Goal: Task Accomplishment & Management: Use online tool/utility

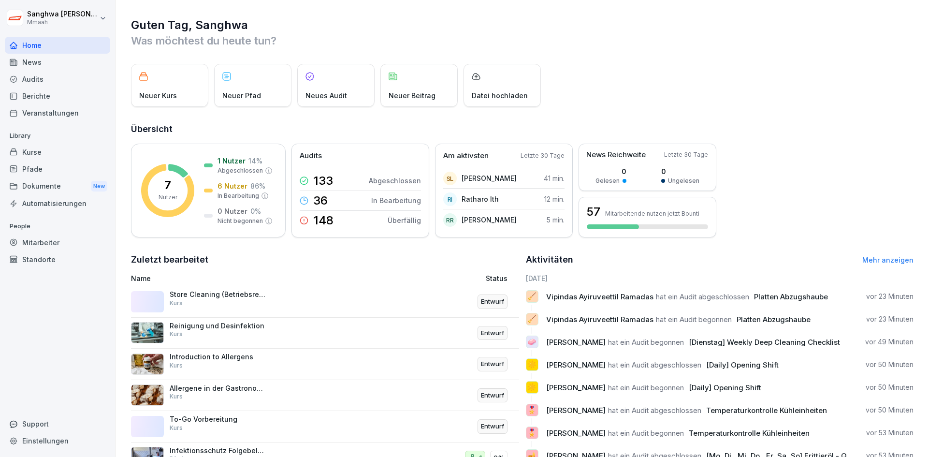
click at [59, 190] on div "Dokumente New" at bounding box center [57, 186] width 105 height 18
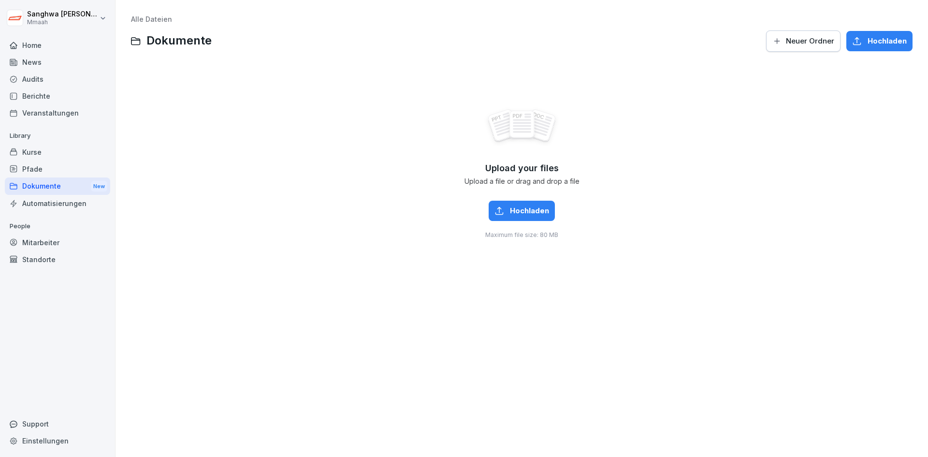
click at [531, 212] on span "Hochladen" at bounding box center [529, 210] width 39 height 11
click at [217, 243] on div "Upload your files Upload a file or drag and drop a file Hochladen Maximum file …" at bounding box center [522, 173] width 782 height 218
click at [30, 99] on div "Berichte" at bounding box center [57, 95] width 105 height 17
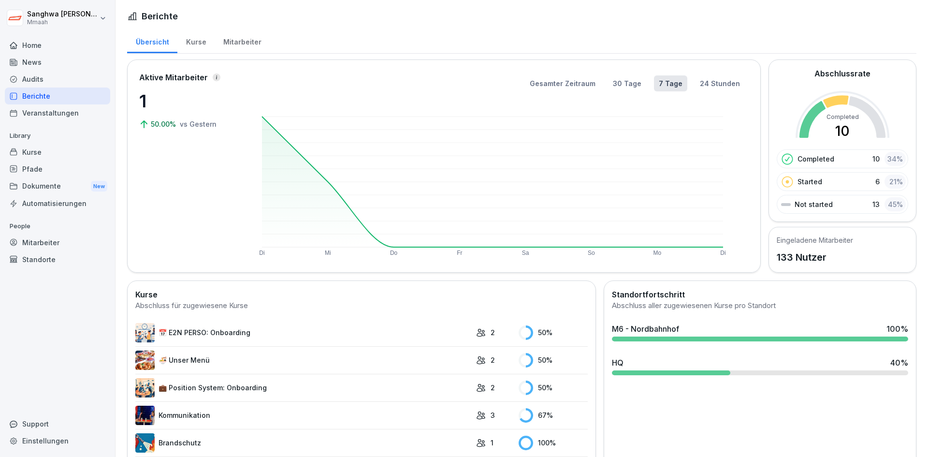
click at [39, 81] on div "Audits" at bounding box center [57, 79] width 105 height 17
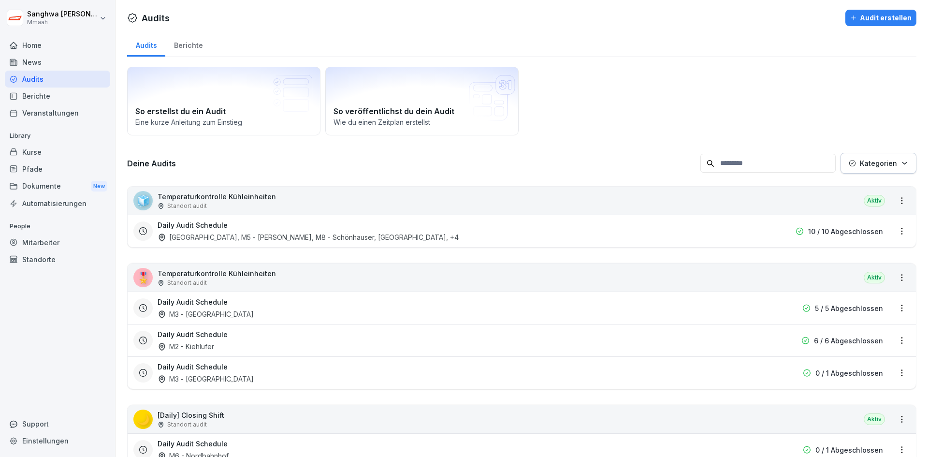
click at [192, 43] on div "Berichte" at bounding box center [188, 44] width 46 height 25
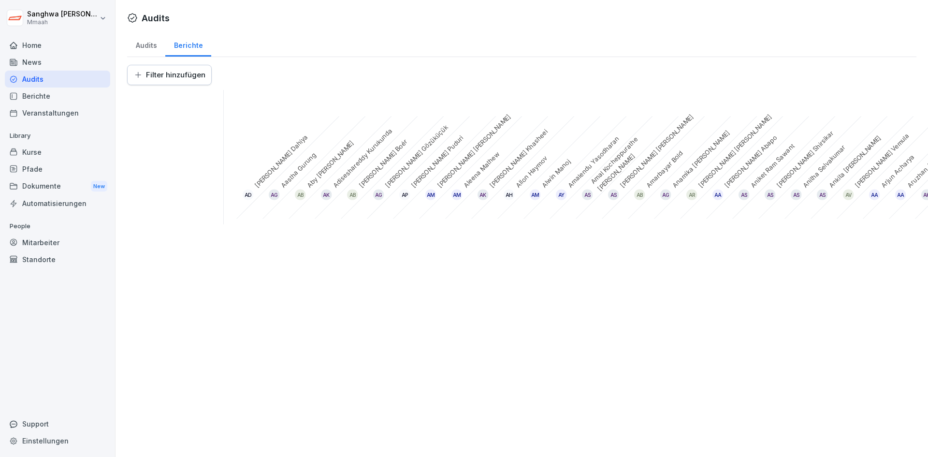
click at [248, 195] on div "AD" at bounding box center [248, 194] width 11 height 11
click at [262, 192] on div "AD [PERSON_NAME]" at bounding box center [282, 161] width 116 height 116
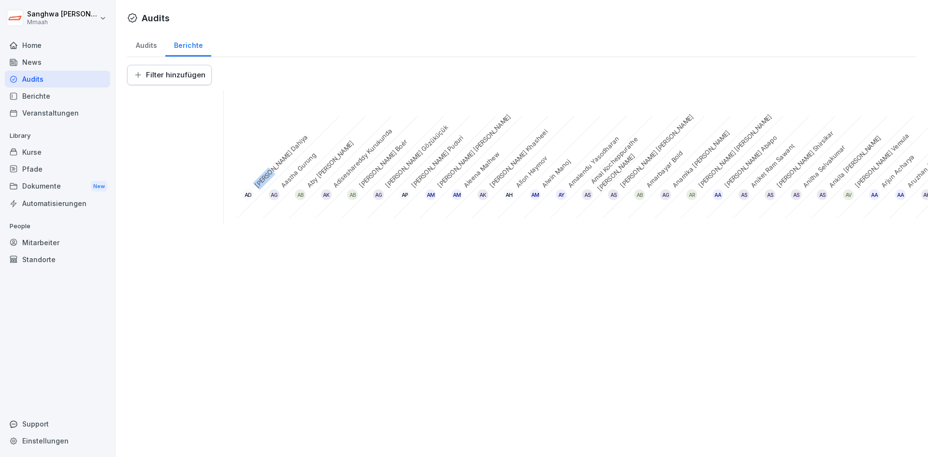
click at [180, 75] on html "[PERSON_NAME] Home News Audits Berichte Veranstaltungen Library Kurse Pfade Dok…" at bounding box center [464, 228] width 928 height 457
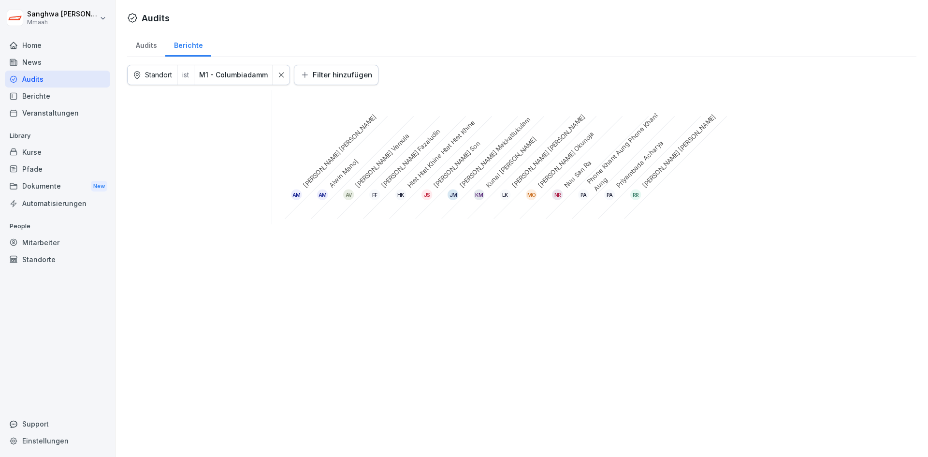
click at [419, 279] on div "Audits Audits Berichte Standort ist M1 - Columbiadamm Filter hinzufügen AM [PER…" at bounding box center [522, 228] width 813 height 457
click at [302, 185] on div "AM [PERSON_NAME] [PERSON_NAME]" at bounding box center [330, 161] width 116 height 116
click at [327, 159] on div "AM [PERSON_NAME] [PERSON_NAME]" at bounding box center [330, 161] width 116 height 116
click at [323, 189] on div "AM" at bounding box center [322, 194] width 11 height 11
click at [324, 195] on div "AM" at bounding box center [322, 194] width 11 height 11
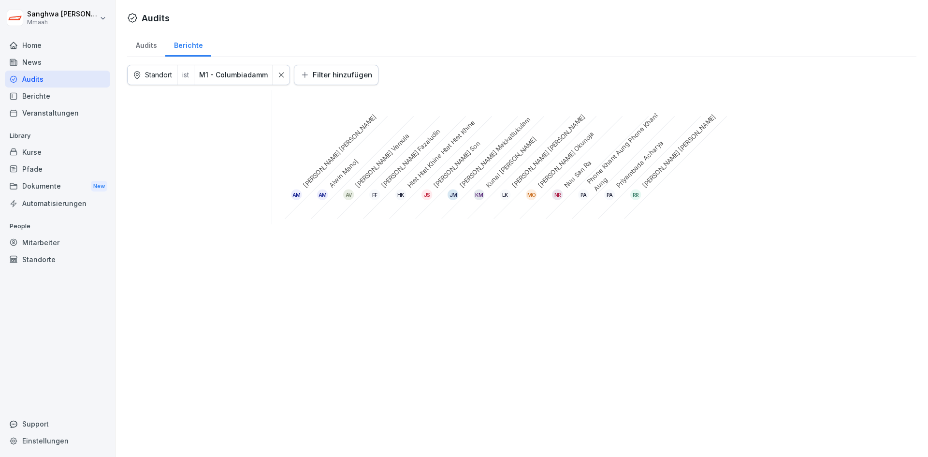
click at [660, 186] on div "AM [PERSON_NAME] [PERSON_NAME] AM [PERSON_NAME] AV [PERSON_NAME] FF [PERSON_NAM…" at bounding box center [521, 157] width 789 height 134
click at [636, 197] on div "RR" at bounding box center [635, 194] width 11 height 11
click at [636, 193] on div "RR" at bounding box center [635, 194] width 11 height 11
click at [652, 175] on div "[PERSON_NAME] [PERSON_NAME] Rajan [PERSON_NAME]" at bounding box center [670, 161] width 116 height 116
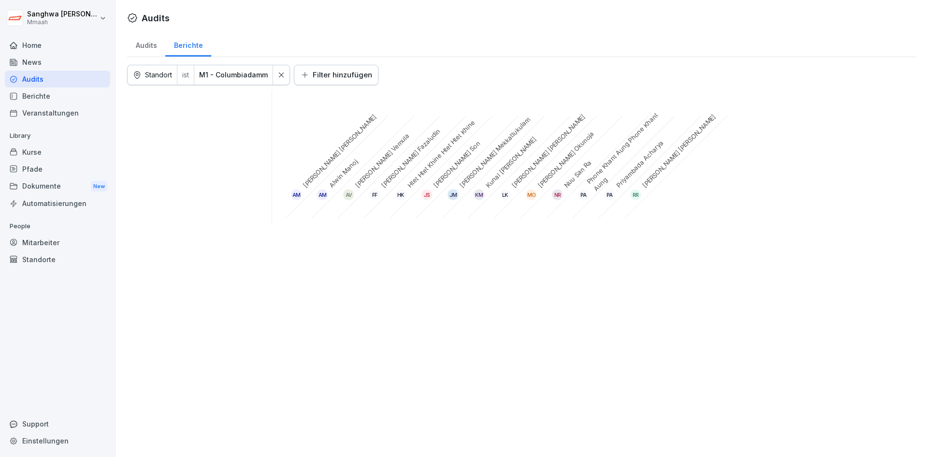
click at [652, 175] on div "[PERSON_NAME] [PERSON_NAME] Rajan [PERSON_NAME]" at bounding box center [670, 161] width 116 height 116
click at [645, 175] on div "[PERSON_NAME] [PERSON_NAME] Rajan [PERSON_NAME]" at bounding box center [670, 161] width 116 height 116
click at [623, 175] on div "PA [PERSON_NAME]" at bounding box center [643, 161] width 116 height 116
click at [554, 176] on div "MO [PERSON_NAME] [PERSON_NAME]" at bounding box center [565, 161] width 116 height 116
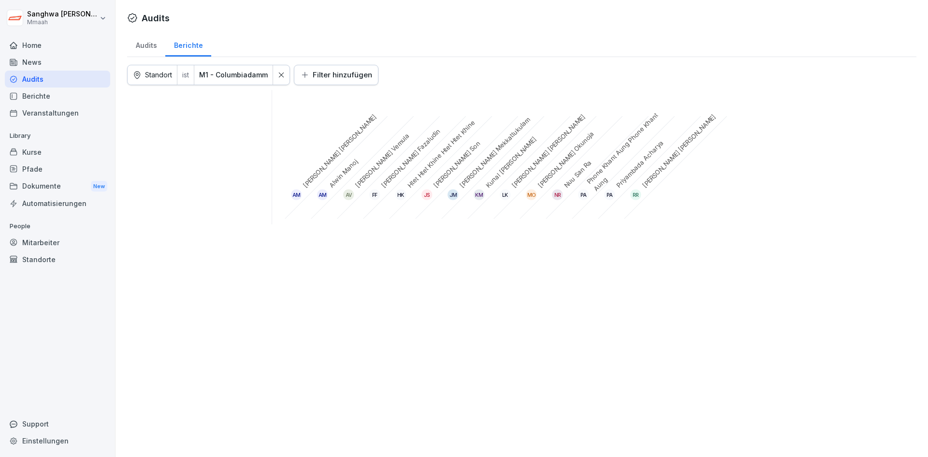
click at [552, 175] on div "MO [PERSON_NAME] [PERSON_NAME]" at bounding box center [565, 161] width 116 height 116
click at [449, 183] on div "[PERSON_NAME] [PERSON_NAME] Son" at bounding box center [461, 161] width 116 height 116
click at [439, 183] on div "[PERSON_NAME] [PERSON_NAME] Son" at bounding box center [461, 161] width 116 height 116
click at [438, 182] on div "[PERSON_NAME] [PERSON_NAME] Son" at bounding box center [461, 161] width 116 height 116
click at [305, 160] on div "AM [PERSON_NAME]" at bounding box center [311, 157] width 26 height 134
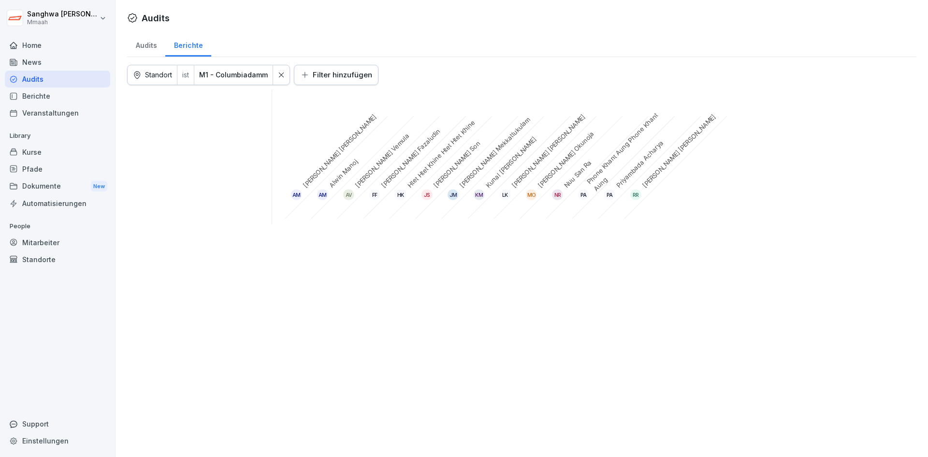
click at [342, 137] on div "AM [PERSON_NAME] [PERSON_NAME]" at bounding box center [330, 161] width 116 height 116
click at [342, 82] on html "[PERSON_NAME] Home News Audits Berichte Veranstaltungen Library Kurse Pfade Dok…" at bounding box center [464, 228] width 928 height 457
click at [486, 109] on html "[PERSON_NAME] Home News Audits Berichte Veranstaltungen Library Kurse Pfade Dok…" at bounding box center [464, 228] width 928 height 457
click at [147, 49] on div "Audits" at bounding box center [146, 44] width 38 height 25
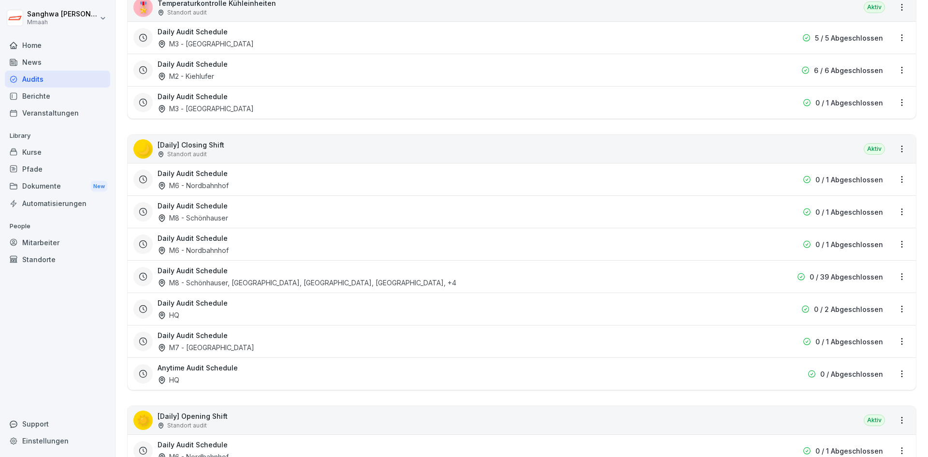
scroll to position [338, 0]
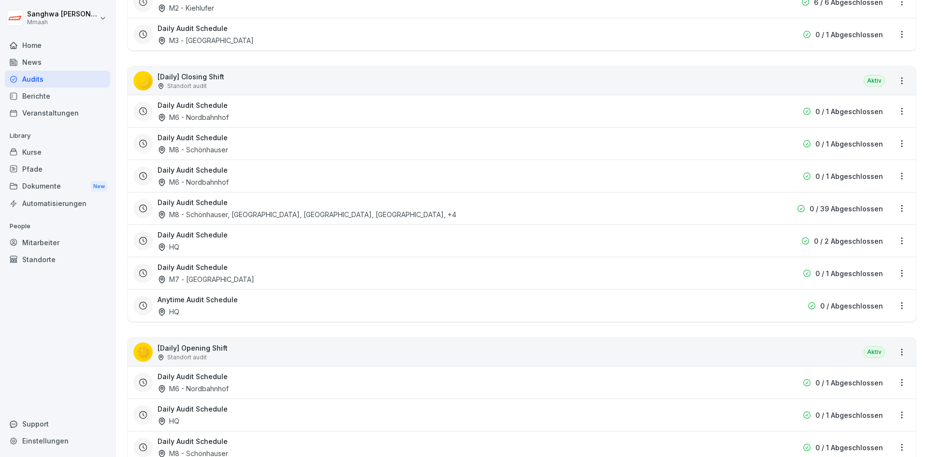
click at [280, 107] on div "Daily Audit Schedule M6 - Nordbahnhof" at bounding box center [460, 111] width 605 height 22
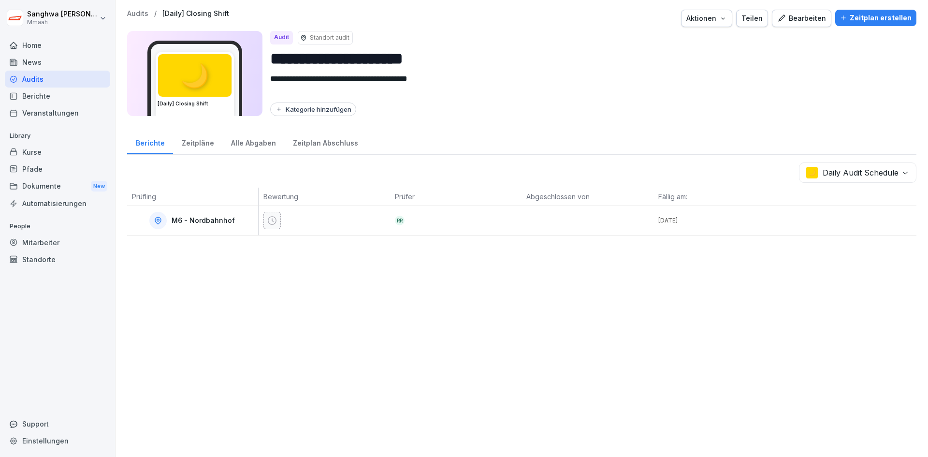
click at [277, 279] on div "**********" at bounding box center [522, 228] width 813 height 457
click at [141, 15] on p "Audits" at bounding box center [137, 14] width 21 height 8
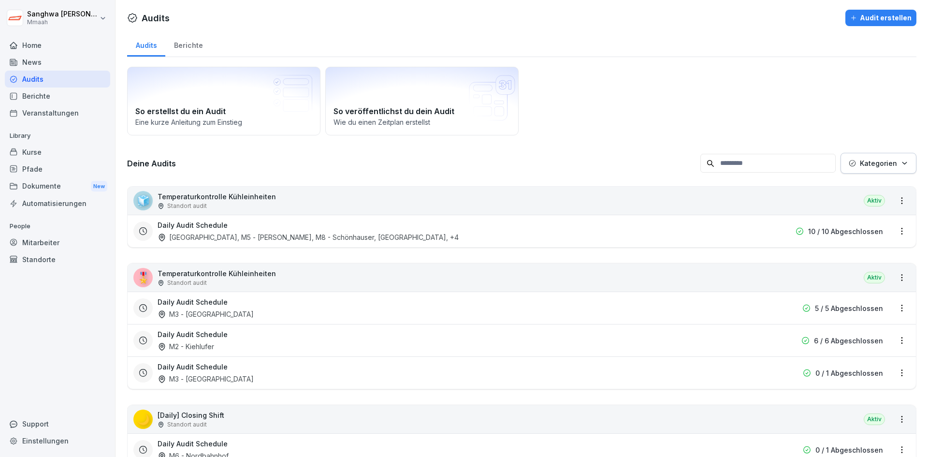
click at [605, 298] on div "Daily Audit Schedule M3 - [GEOGRAPHIC_DATA]" at bounding box center [460, 308] width 605 height 22
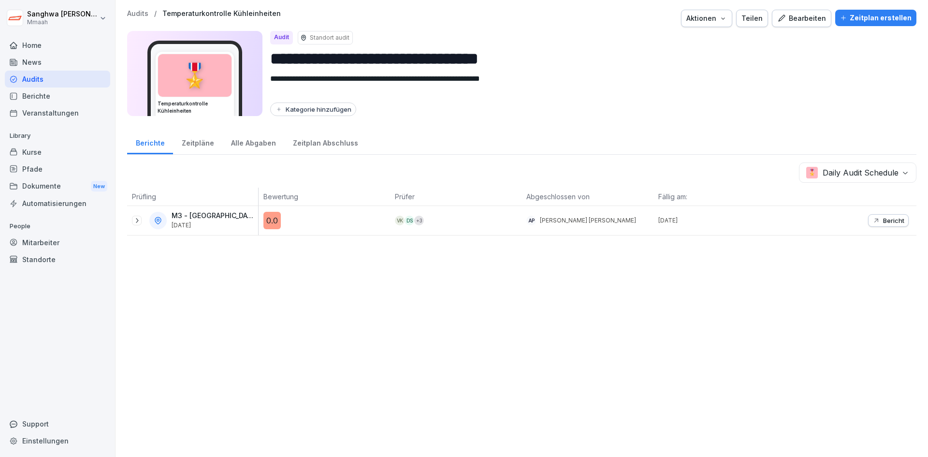
click at [218, 218] on p "M3 - [GEOGRAPHIC_DATA]" at bounding box center [214, 216] width 85 height 8
click at [263, 147] on div "Alle Abgaben" at bounding box center [253, 142] width 62 height 25
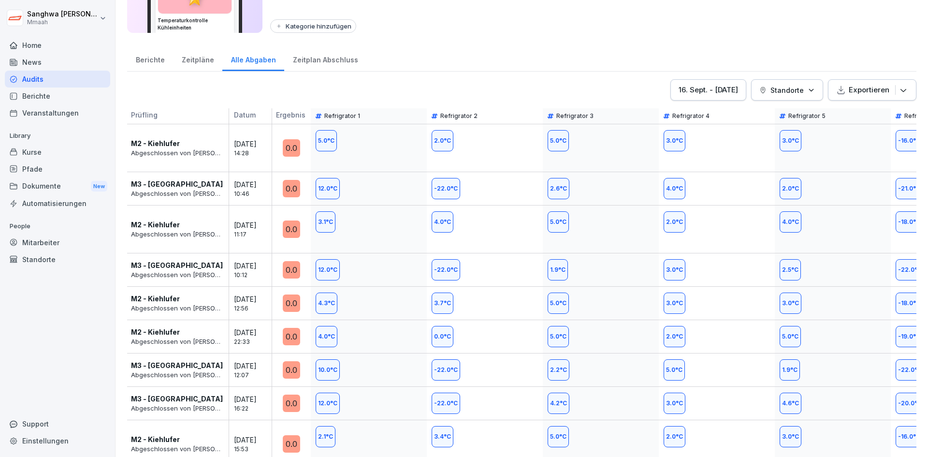
scroll to position [97, 0]
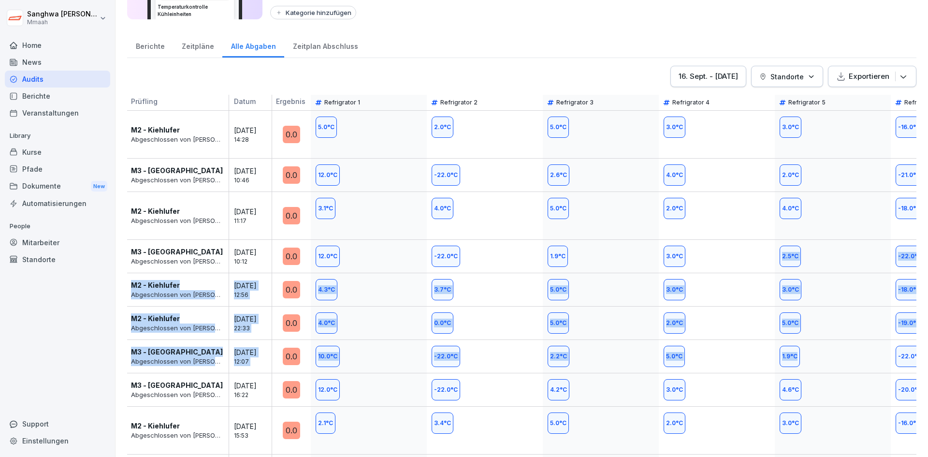
drag, startPoint x: 861, startPoint y: 343, endPoint x: 793, endPoint y: 266, distance: 103.1
click at [793, 266] on div "Prüfling Datum Ergebnis Refrigrator 1 Refrigrator 2 Refrigrator 3 Refrigrator 4…" at bounding box center [521, 375] width 789 height 560
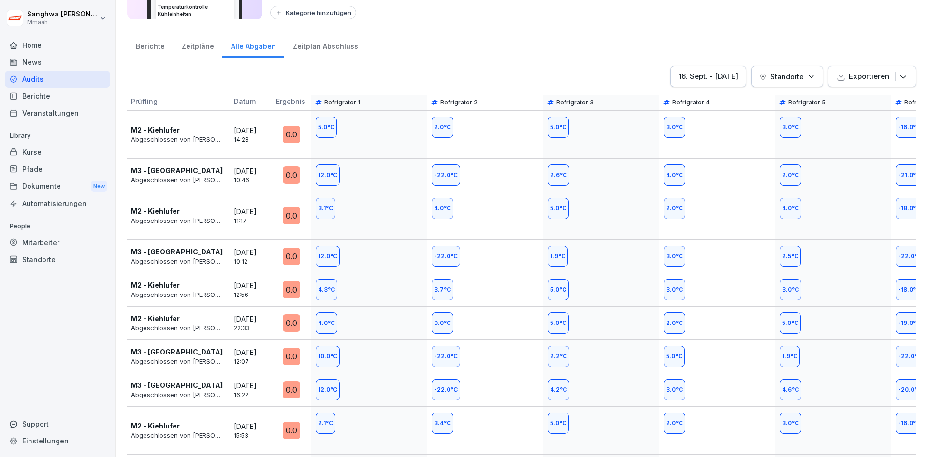
click at [850, 234] on div "4.0 °C" at bounding box center [833, 215] width 116 height 47
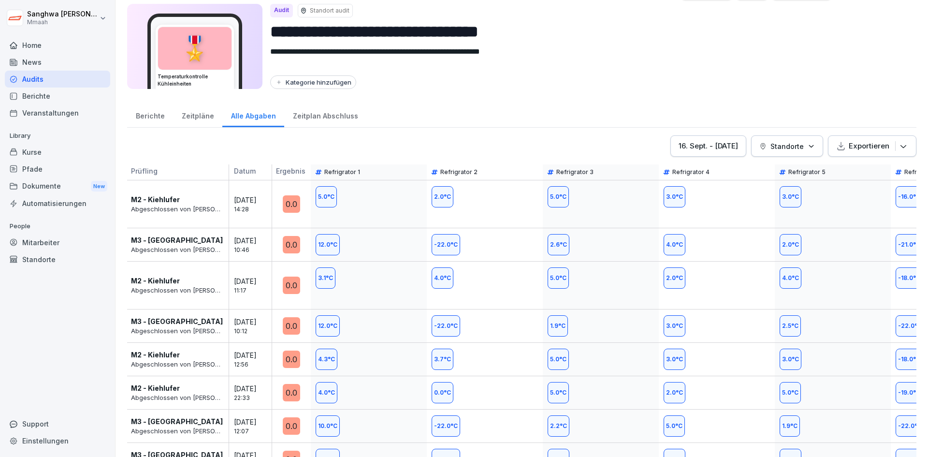
scroll to position [0, 0]
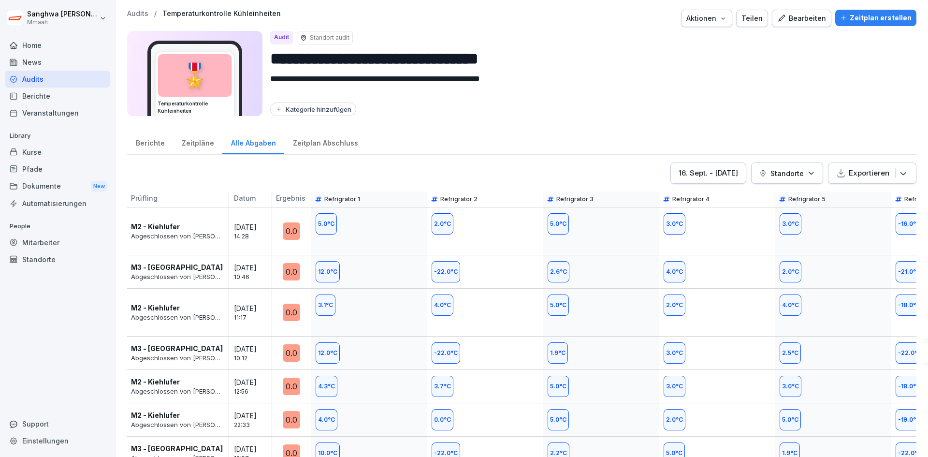
click at [393, 263] on div "12.0 °C" at bounding box center [368, 271] width 105 height 21
click at [370, 173] on div "[DATE] - [DATE] Standorte Exportieren" at bounding box center [521, 172] width 789 height 21
click at [152, 146] on div "Berichte" at bounding box center [150, 142] width 46 height 25
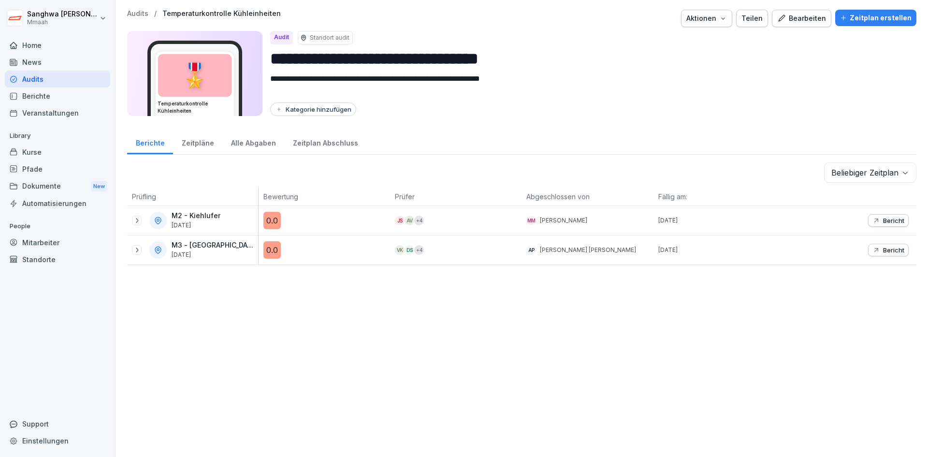
click at [145, 13] on p "Audits" at bounding box center [137, 14] width 21 height 8
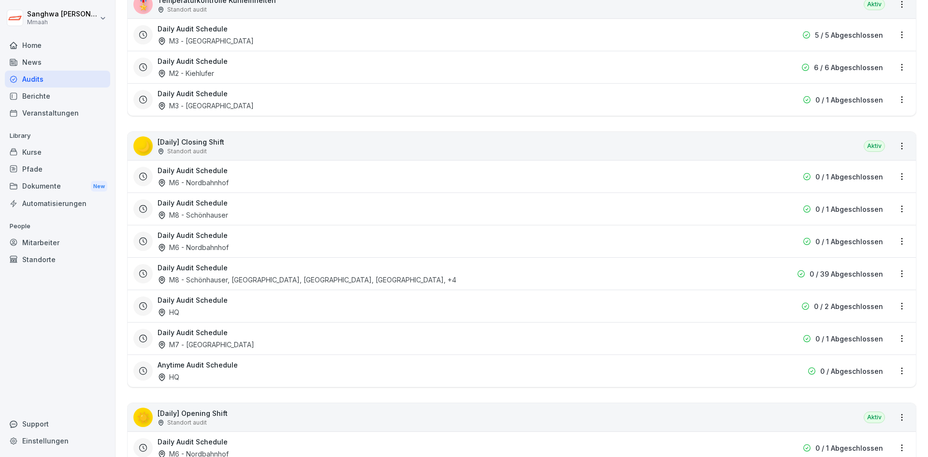
scroll to position [290, 0]
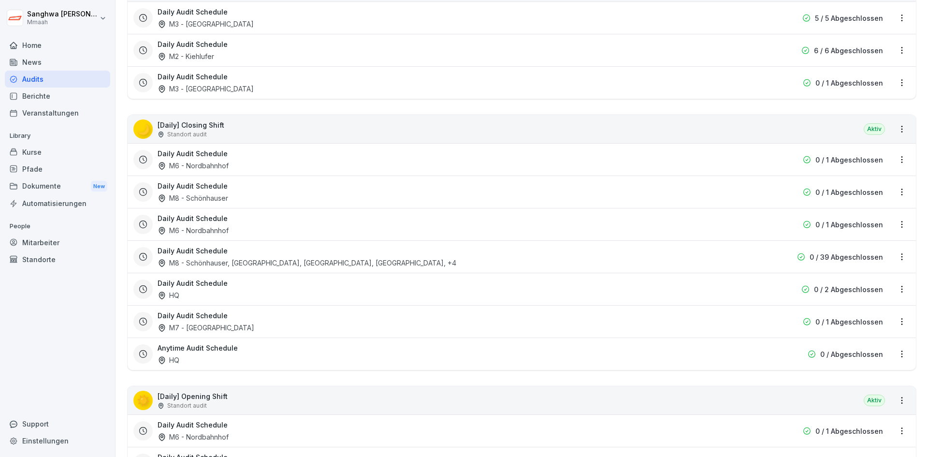
click at [634, 260] on div "Daily Audit Schedule M8 - Schönhauser, [GEOGRAPHIC_DATA], [GEOGRAPHIC_DATA], [G…" at bounding box center [460, 257] width 605 height 22
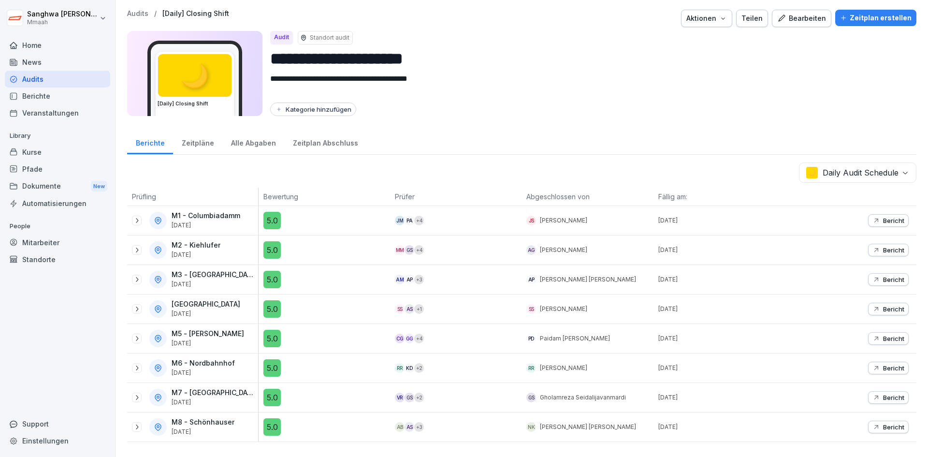
click at [255, 149] on div "Alle Abgaben" at bounding box center [253, 142] width 62 height 25
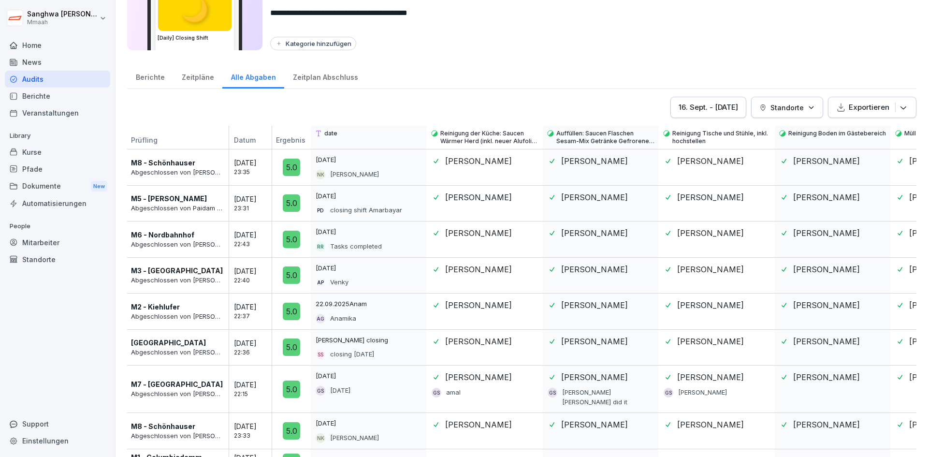
scroll to position [48, 0]
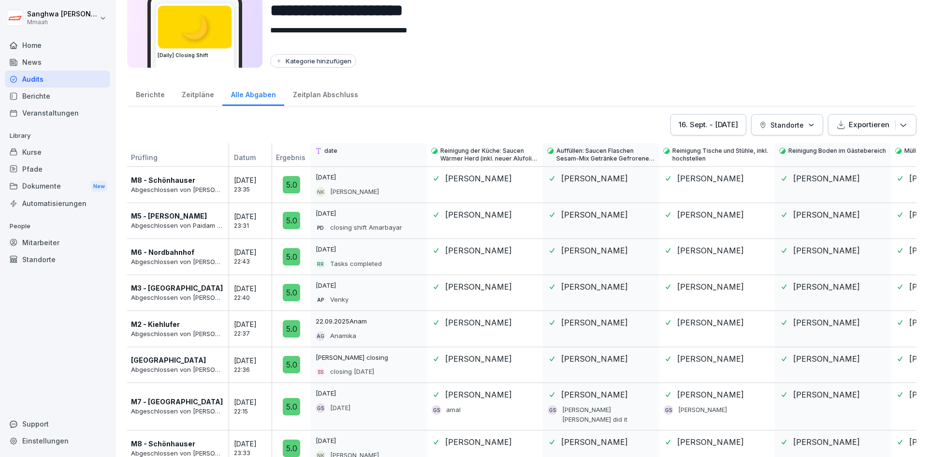
click at [513, 341] on div "[PERSON_NAME]" at bounding box center [485, 329] width 116 height 36
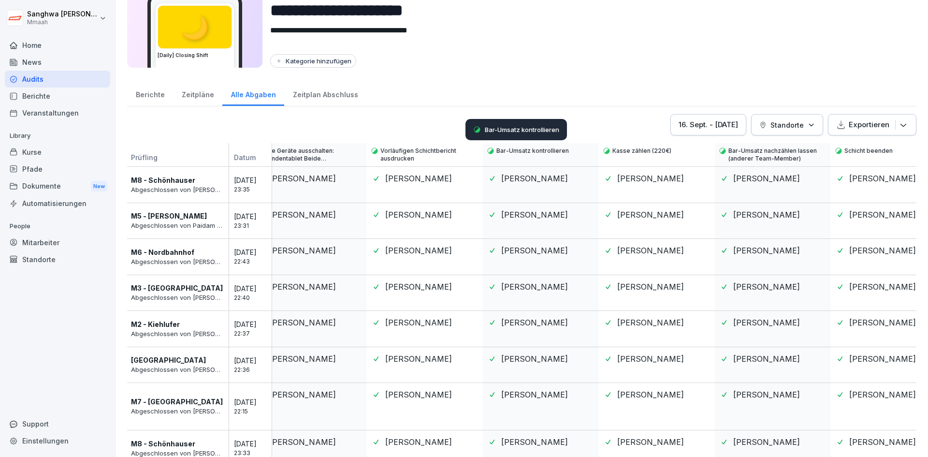
scroll to position [0, 773]
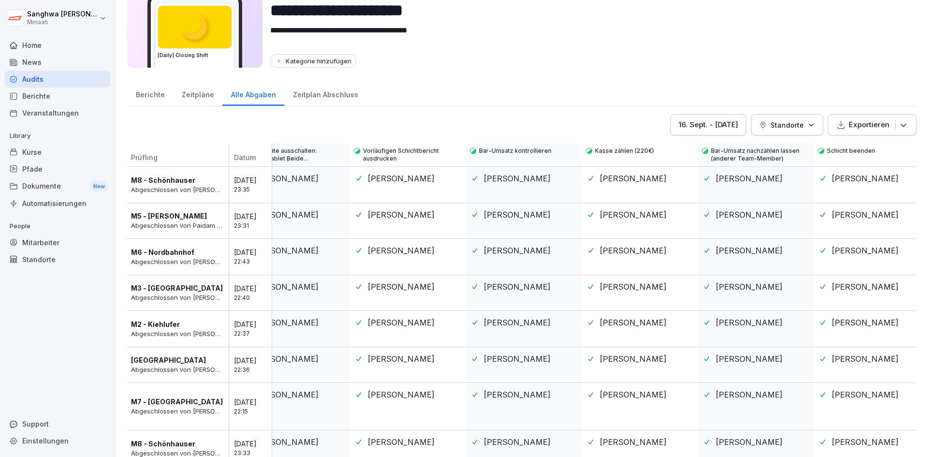
click at [875, 126] on p "Exportieren" at bounding box center [869, 124] width 41 height 11
click at [872, 153] on div "Als Excel Datei exportieren" at bounding box center [848, 150] width 125 height 19
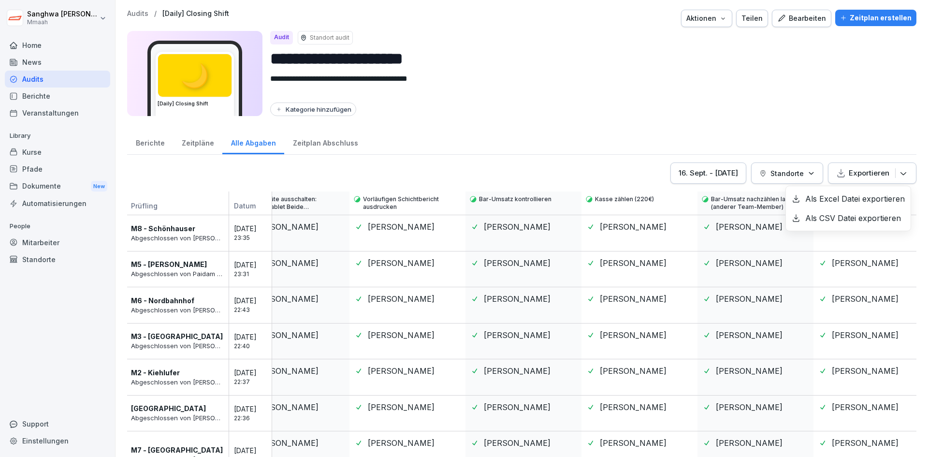
click at [138, 14] on p "Audits" at bounding box center [137, 14] width 21 height 8
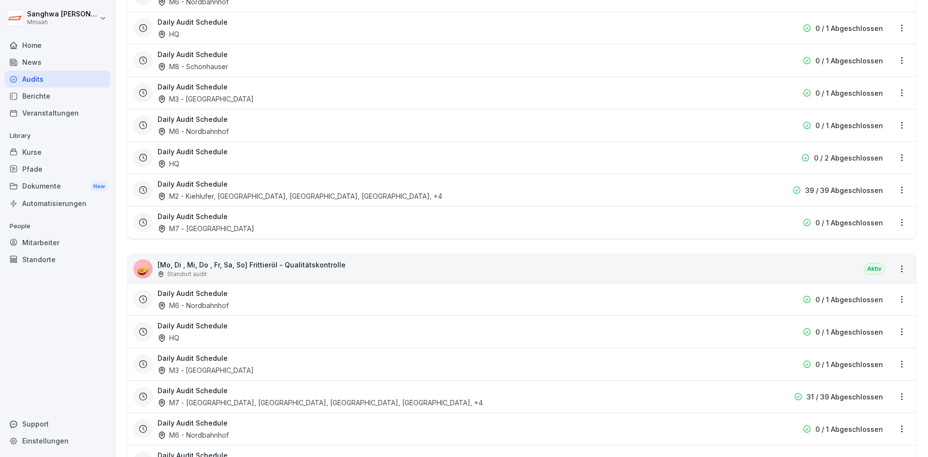
scroll to position [822, 0]
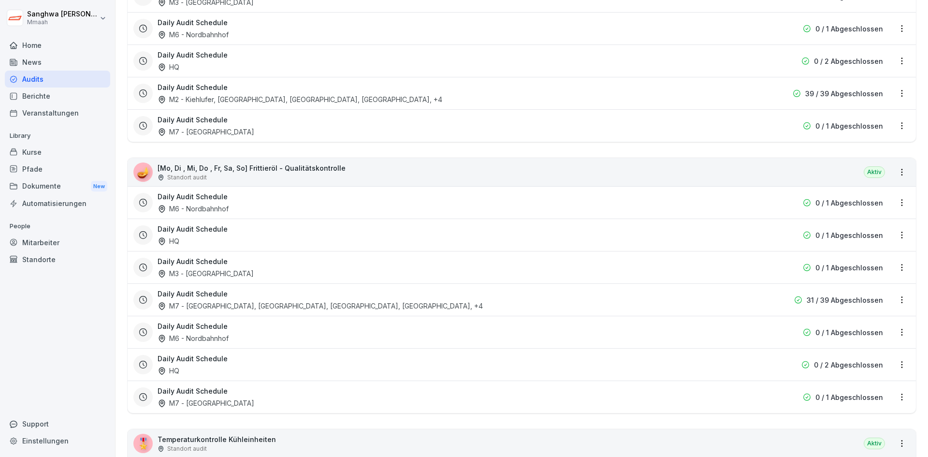
click at [625, 326] on div "Daily Audit Schedule M6 - Nordbahnhof" at bounding box center [460, 332] width 605 height 22
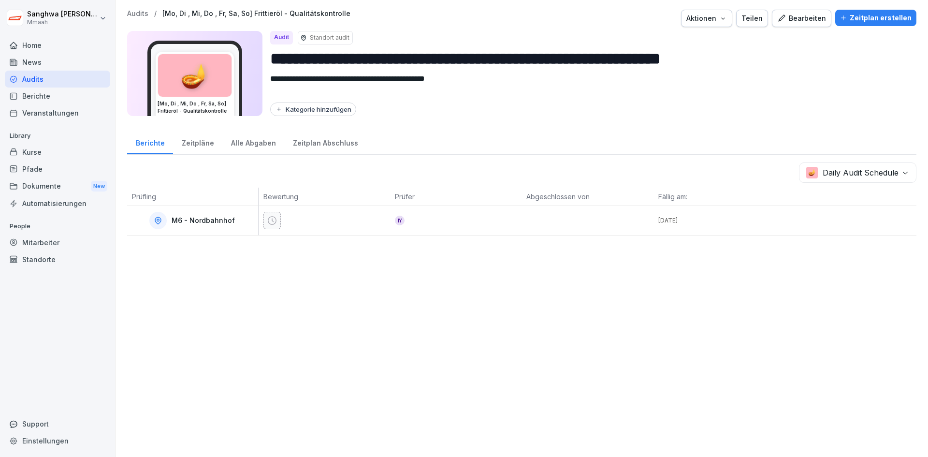
click at [257, 141] on div "Alle Abgaben" at bounding box center [253, 142] width 62 height 25
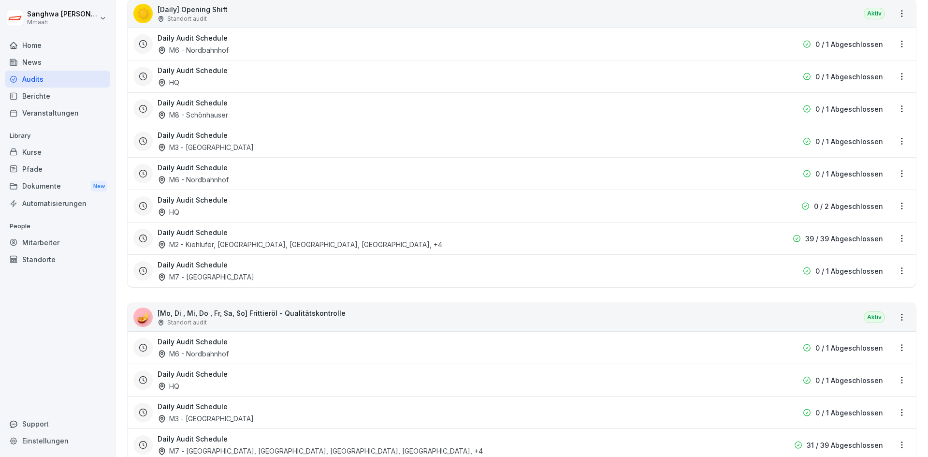
scroll to position [870, 0]
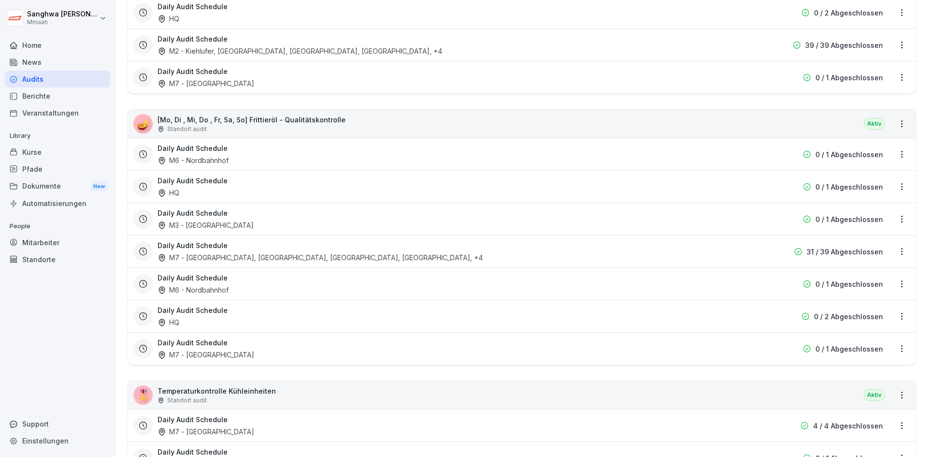
click at [277, 256] on div "[GEOGRAPHIC_DATA], [GEOGRAPHIC_DATA], [GEOGRAPHIC_DATA] , +4" at bounding box center [320, 257] width 325 height 10
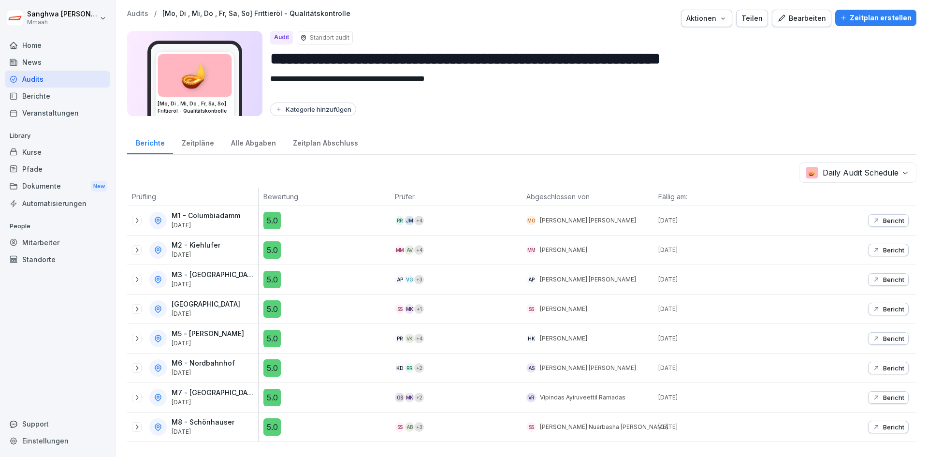
click at [256, 144] on div "Alle Abgaben" at bounding box center [253, 142] width 62 height 25
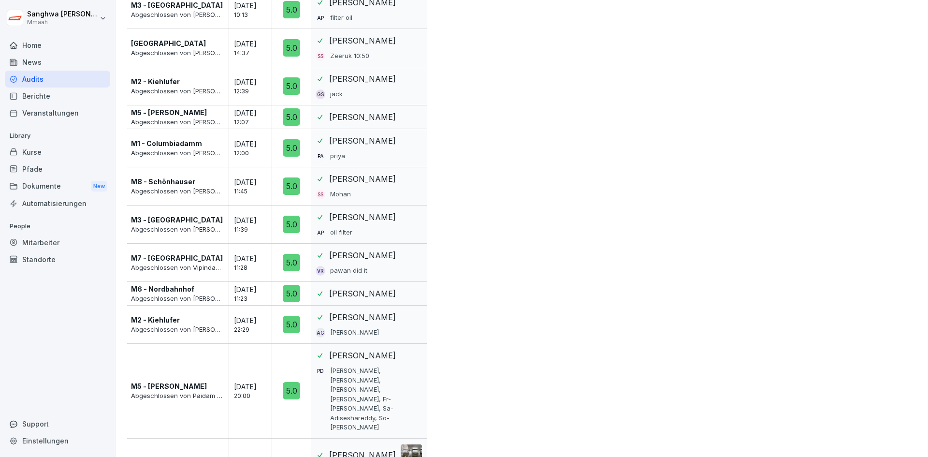
scroll to position [721, 0]
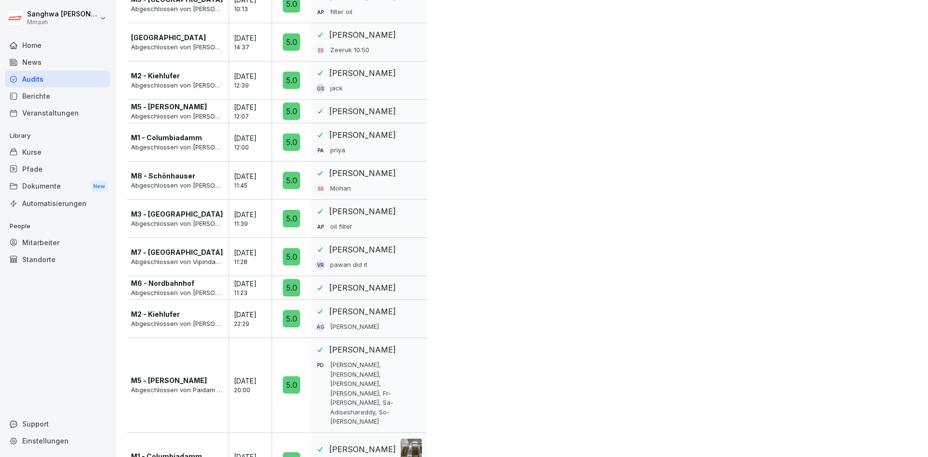
click at [412, 438] on div at bounding box center [411, 448] width 21 height 21
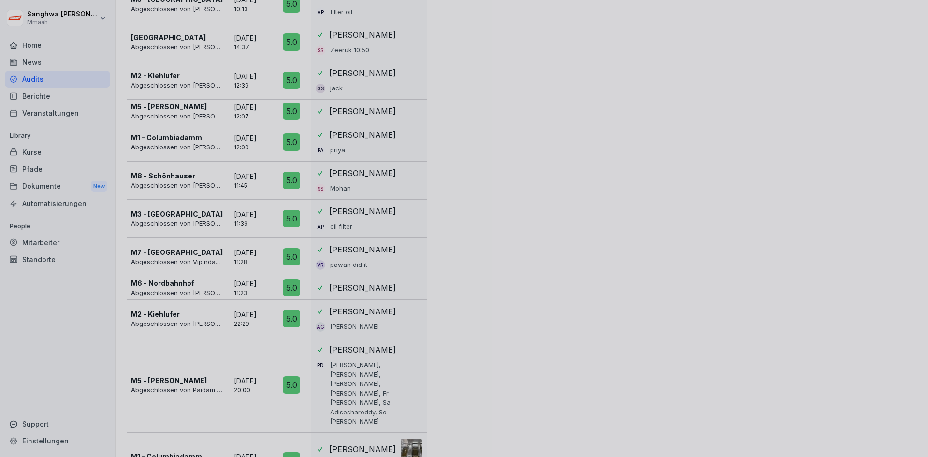
click at [683, 373] on div at bounding box center [464, 228] width 928 height 457
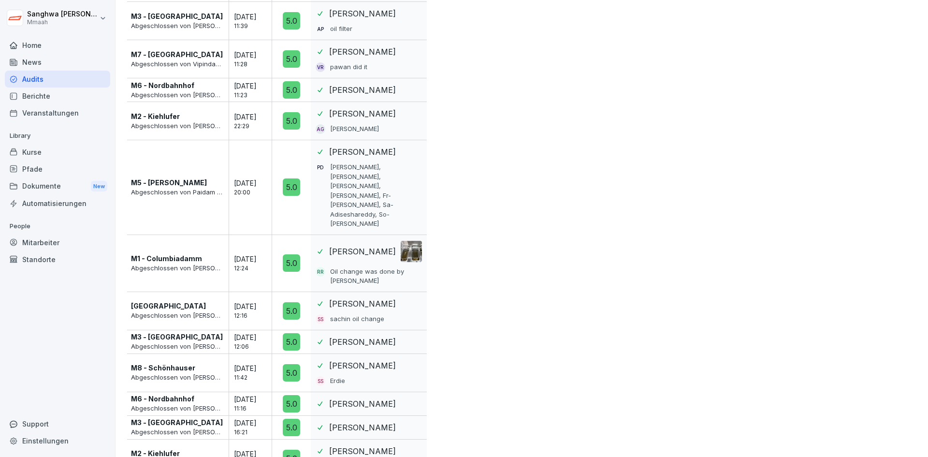
scroll to position [1011, 0]
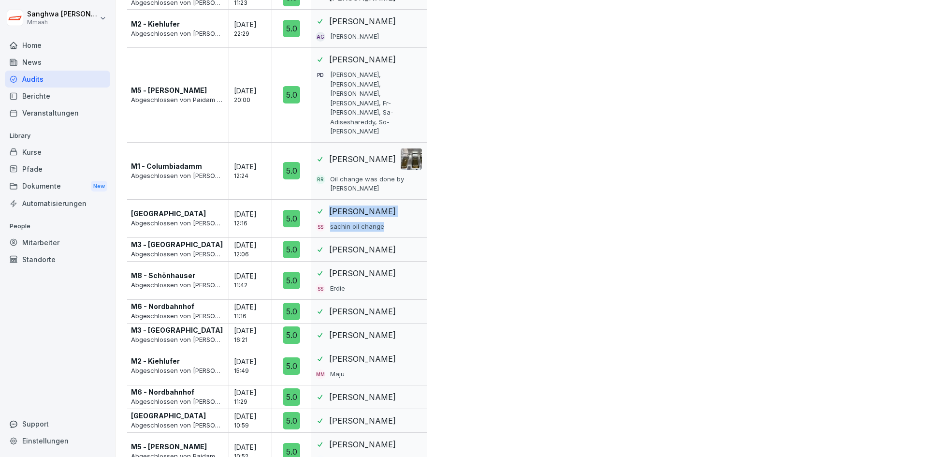
drag, startPoint x: 330, startPoint y: 182, endPoint x: 411, endPoint y: 199, distance: 83.0
click at [408, 200] on div "Ja SS sachin oil change" at bounding box center [369, 219] width 116 height 38
click at [461, 234] on div "Prüfling Datum Ergebnis Öl filtern & Reinigung - Mo, Di , Mi , Do, Fr , Sa , So…" at bounding box center [521, 215] width 789 height 2071
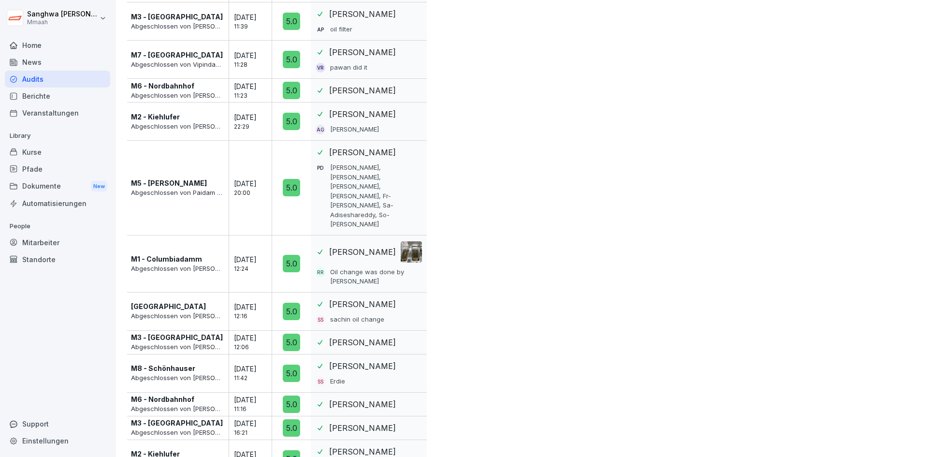
scroll to position [818, 0]
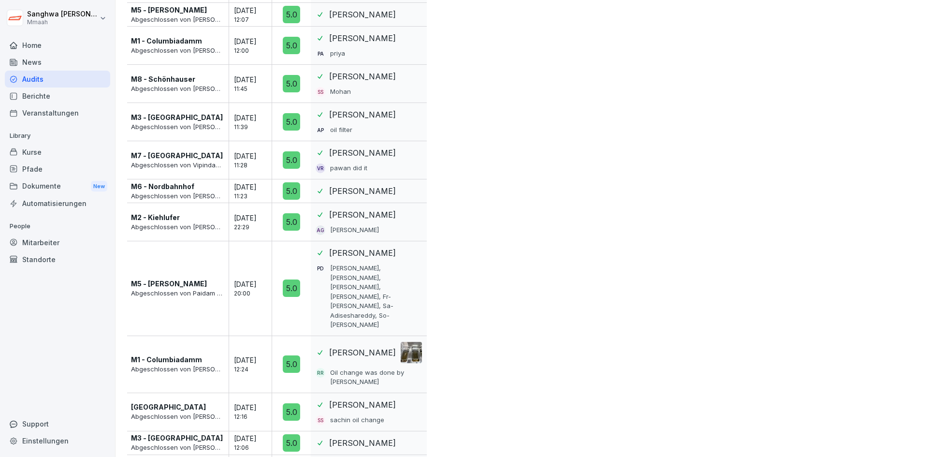
click at [406, 342] on div at bounding box center [411, 352] width 21 height 21
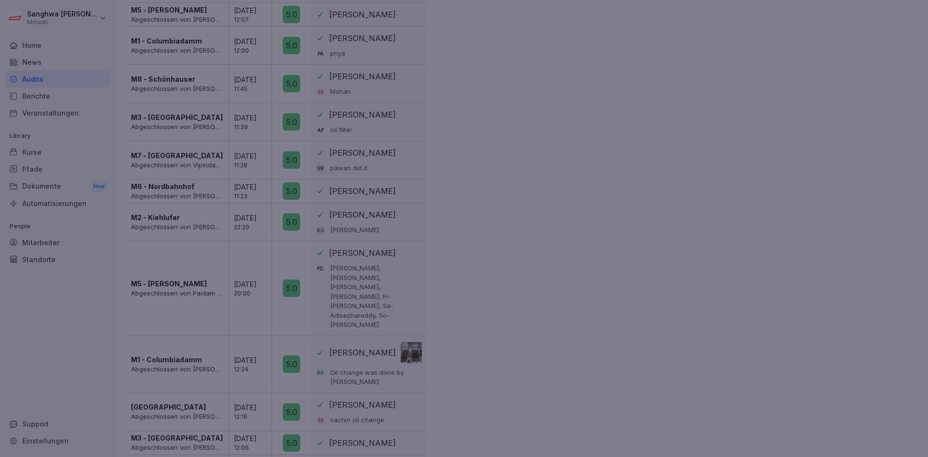
click at [628, 273] on div at bounding box center [464, 228] width 928 height 457
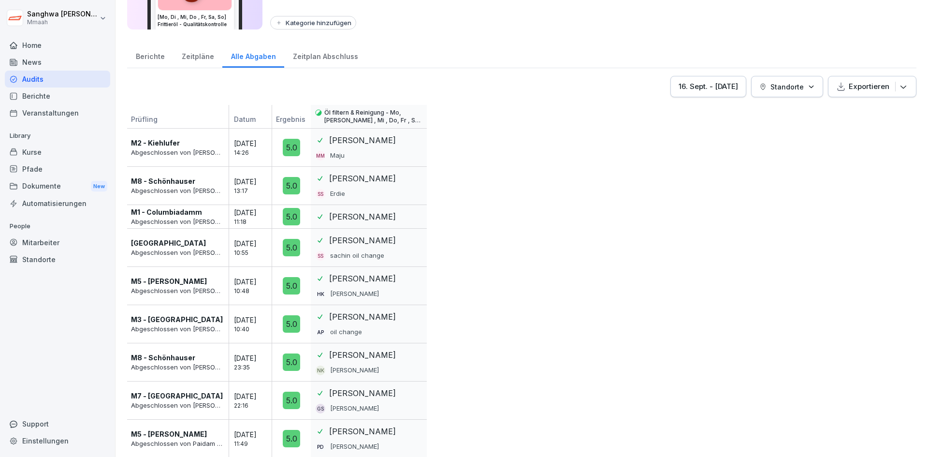
scroll to position [0, 0]
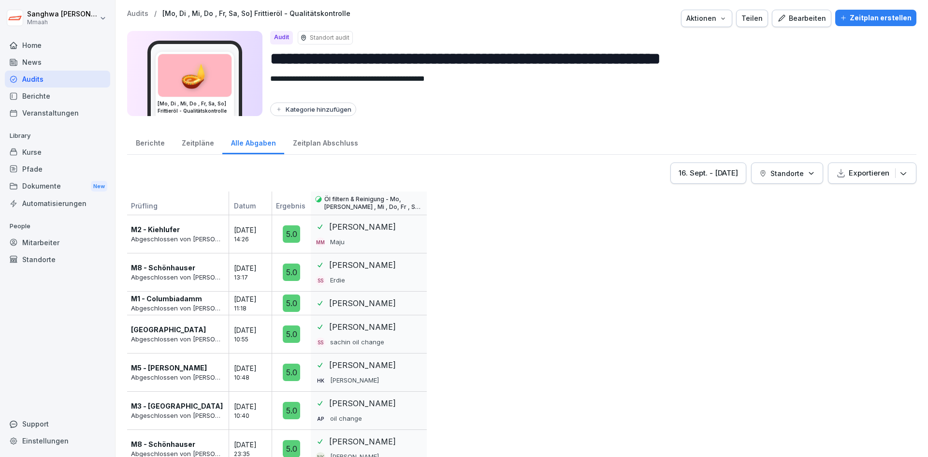
click at [808, 176] on icon "button" at bounding box center [811, 173] width 7 height 7
click at [663, 268] on html "**********" at bounding box center [464, 228] width 928 height 457
click at [179, 141] on div "Zeitpläne" at bounding box center [197, 142] width 49 height 25
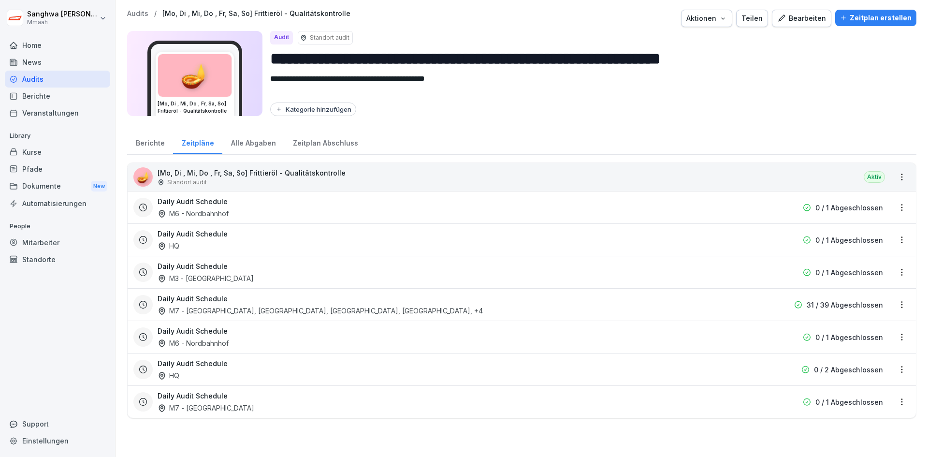
click at [144, 143] on div "Berichte" at bounding box center [150, 142] width 46 height 25
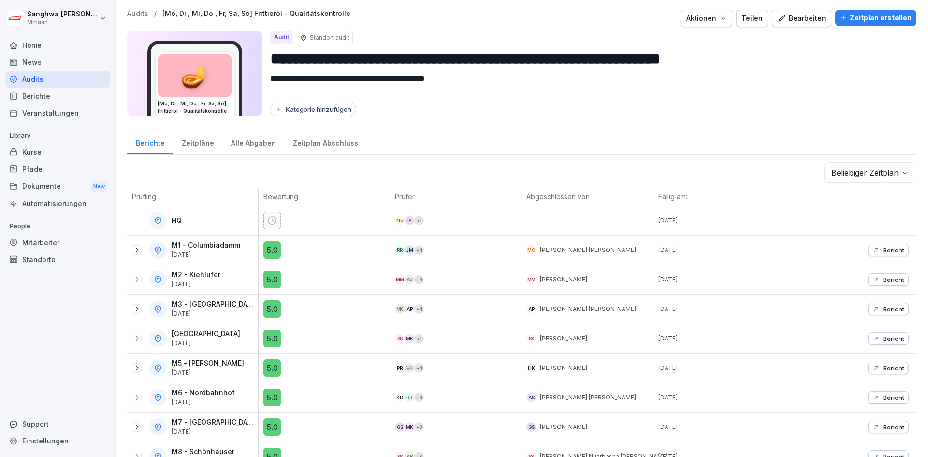
scroll to position [22, 0]
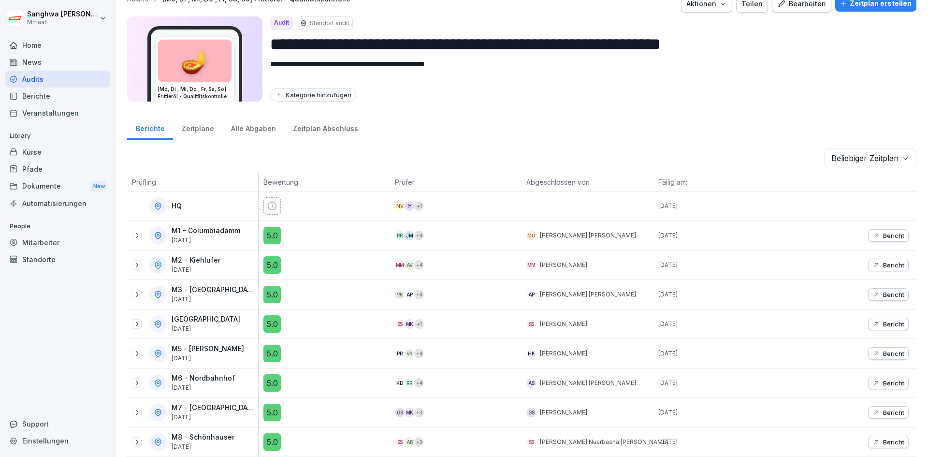
click at [350, 262] on div "5.0" at bounding box center [326, 264] width 127 height 17
click at [140, 232] on icon at bounding box center [137, 236] width 8 height 8
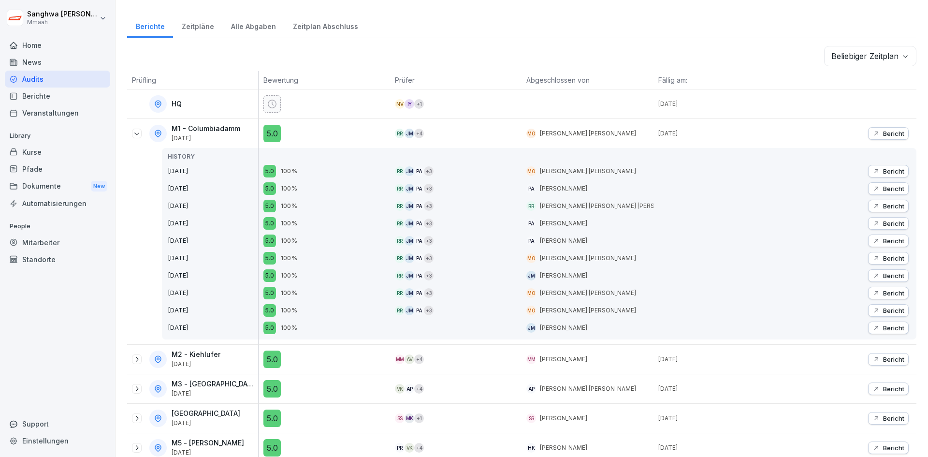
scroll to position [118, 0]
click at [137, 360] on icon at bounding box center [137, 357] width 8 height 8
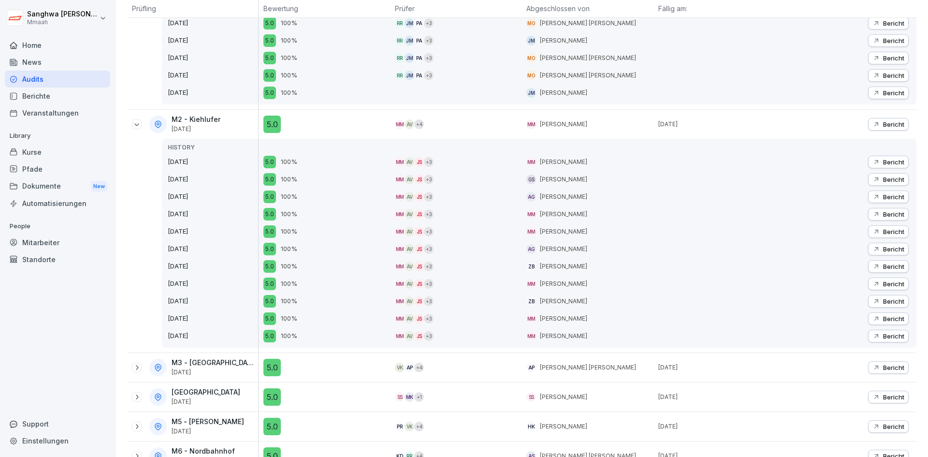
scroll to position [360, 0]
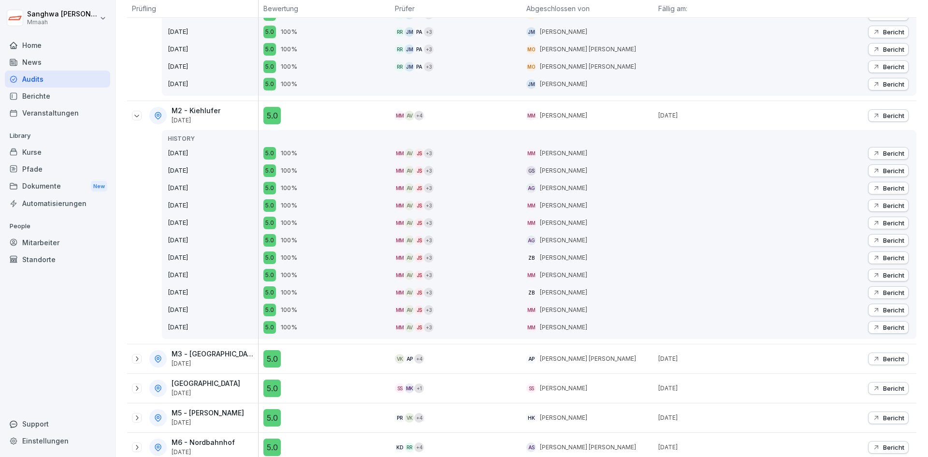
click at [139, 360] on icon at bounding box center [137, 359] width 8 height 8
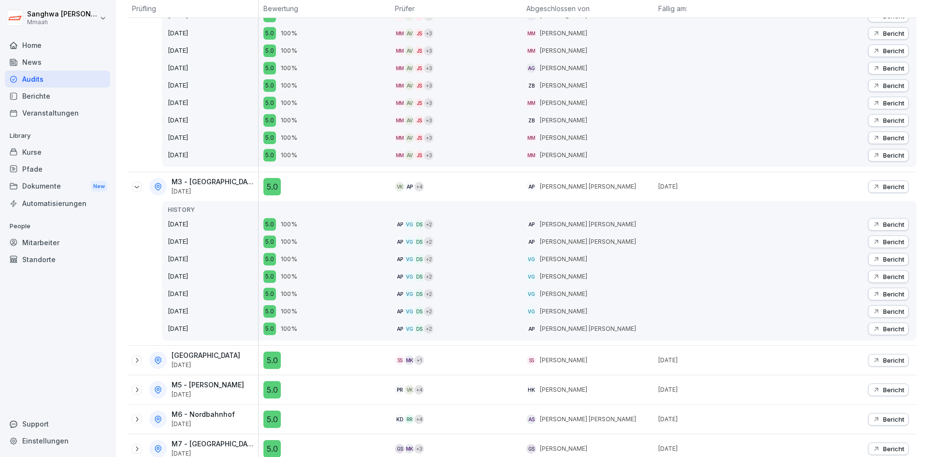
scroll to position [576, 0]
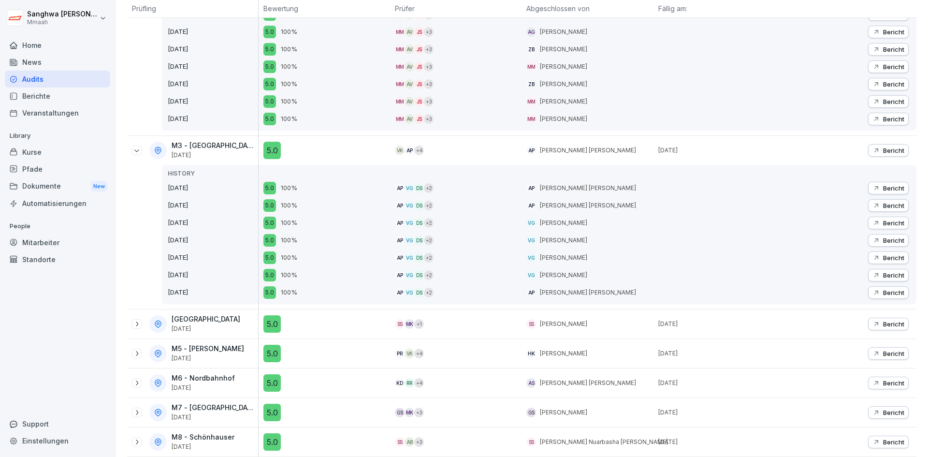
click at [138, 320] on icon at bounding box center [137, 324] width 8 height 8
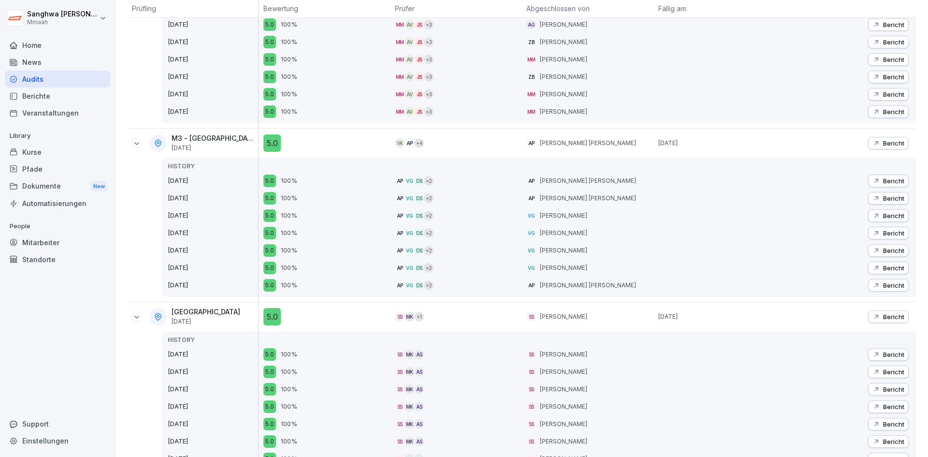
click at [136, 316] on icon at bounding box center [137, 317] width 8 height 8
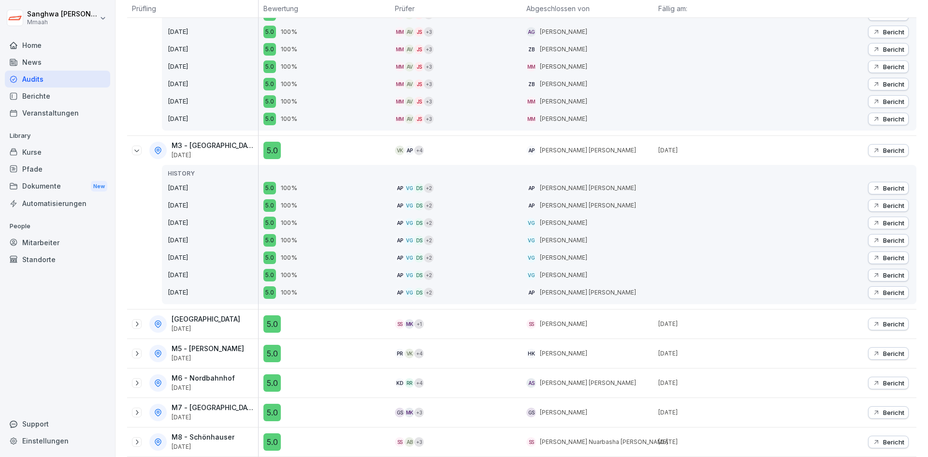
click at [137, 146] on icon at bounding box center [137, 150] width 8 height 8
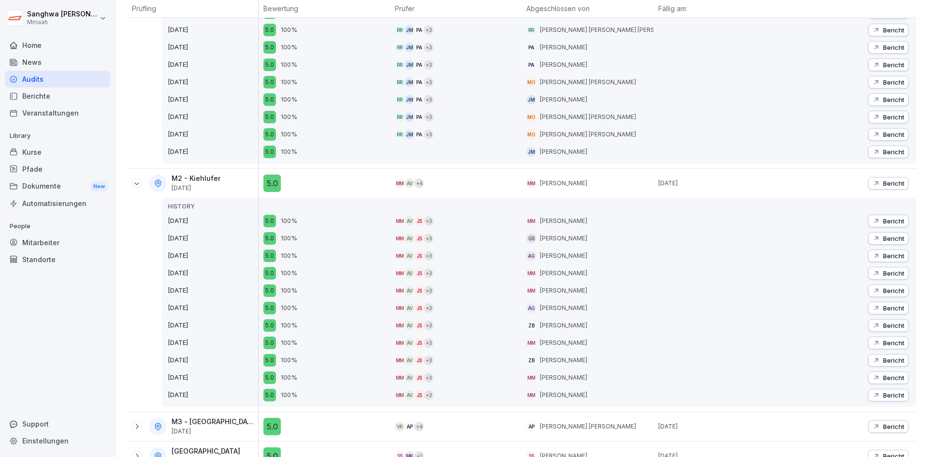
click at [137, 186] on icon at bounding box center [137, 183] width 8 height 8
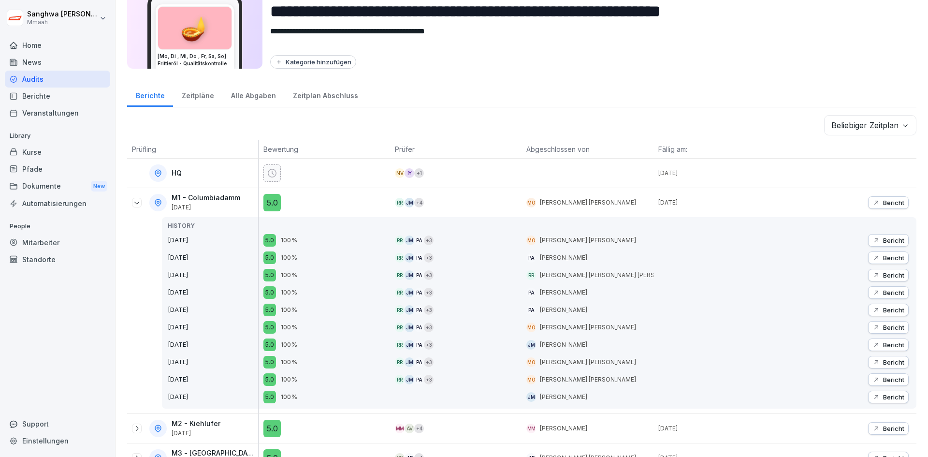
click at [136, 204] on icon at bounding box center [136, 203] width 5 height 2
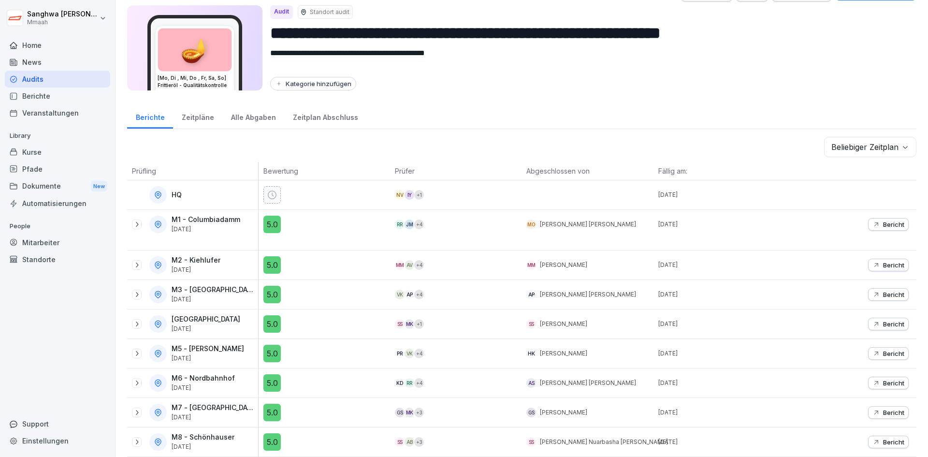
scroll to position [22, 0]
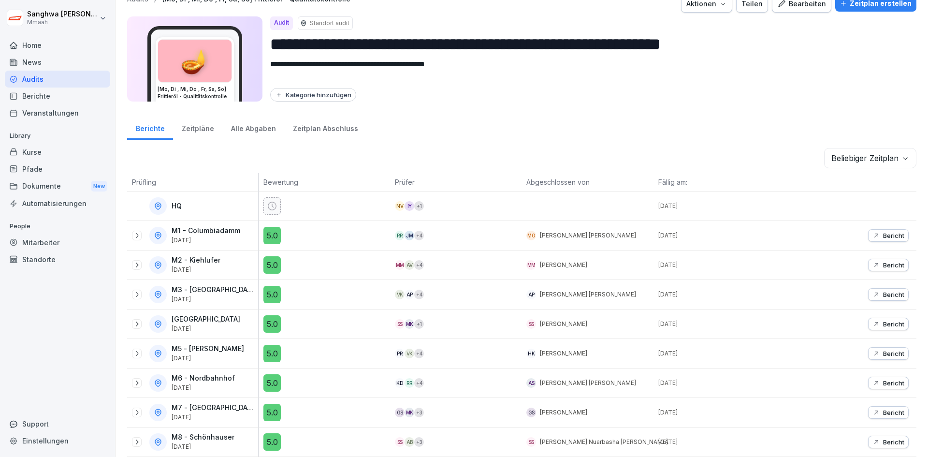
click at [56, 81] on div "Audits" at bounding box center [57, 79] width 105 height 17
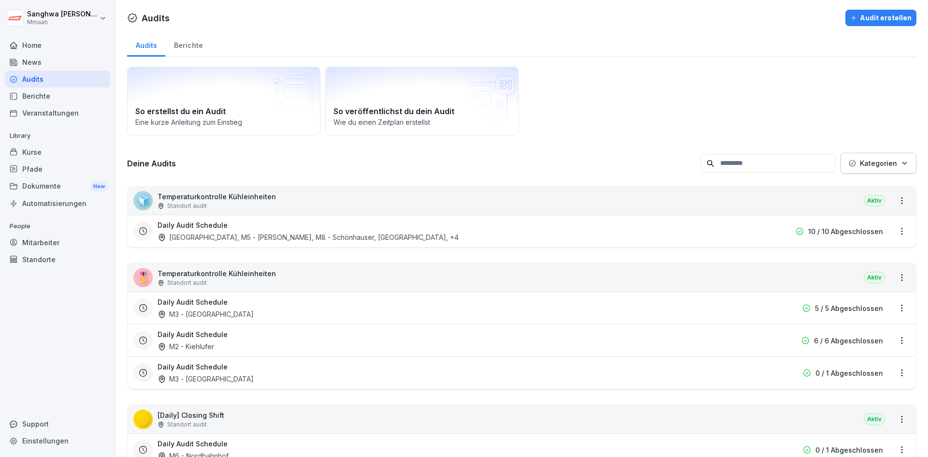
click at [185, 36] on div "Berichte" at bounding box center [188, 44] width 46 height 25
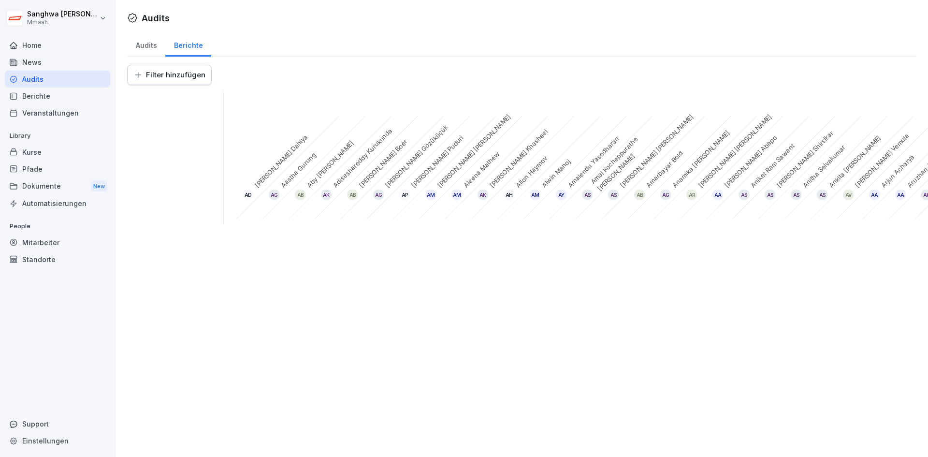
click at [136, 43] on div "Audits" at bounding box center [146, 44] width 38 height 25
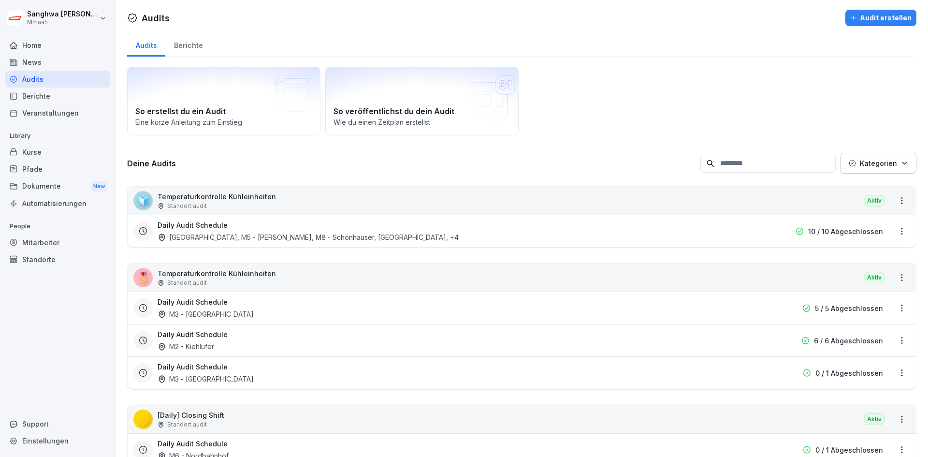
click at [53, 93] on div "Berichte" at bounding box center [57, 95] width 105 height 17
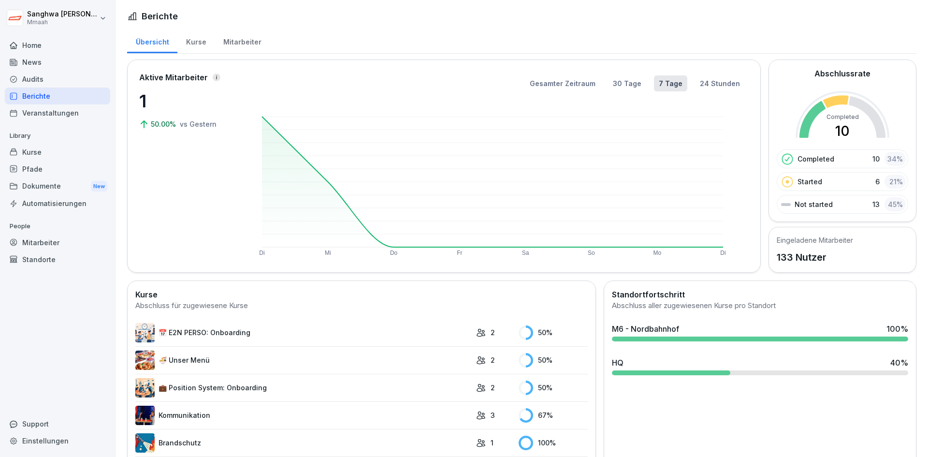
click at [200, 47] on div "Kurse" at bounding box center [195, 41] width 37 height 25
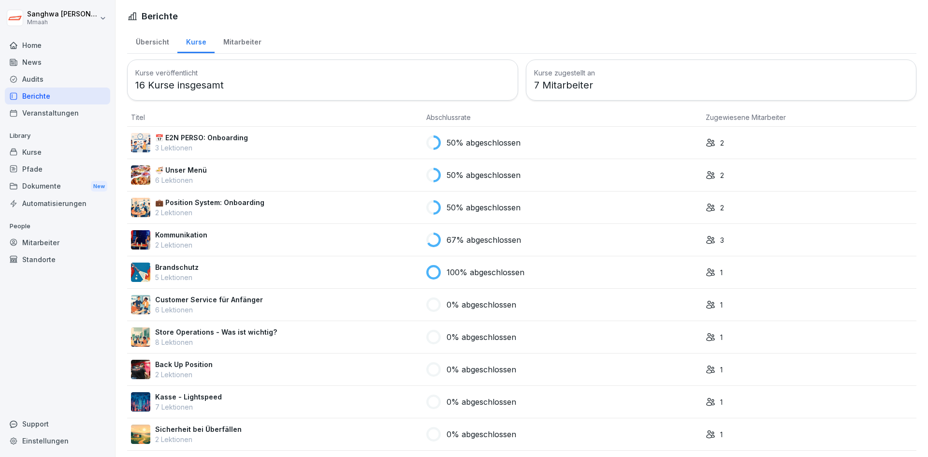
click at [159, 50] on div "Übersicht" at bounding box center [152, 41] width 50 height 25
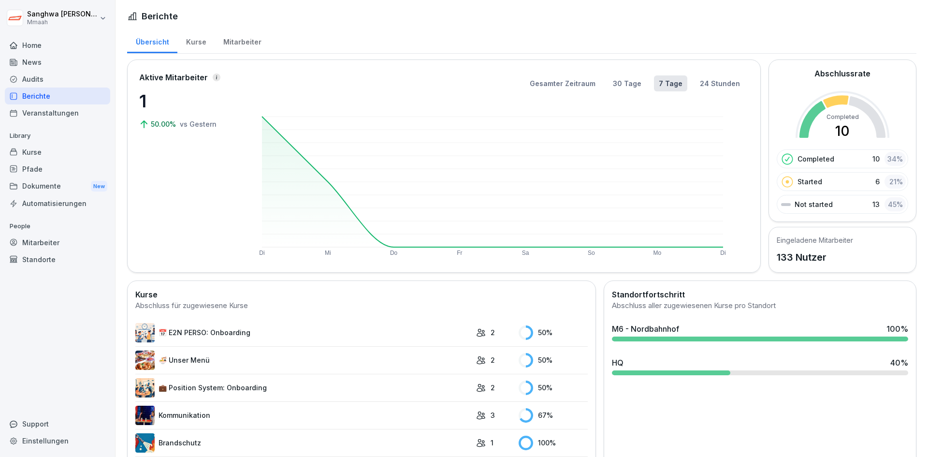
click at [142, 19] on h1 "Berichte" at bounding box center [160, 16] width 36 height 13
click at [840, 81] on div "Abschlussrate Completed 10 Completed 10 34 % Started 6 21 % Not started 13 45 %" at bounding box center [842, 141] width 131 height 146
click at [831, 258] on p "133 Nutzer" at bounding box center [815, 257] width 76 height 15
click at [193, 42] on div "Kurse" at bounding box center [195, 41] width 37 height 25
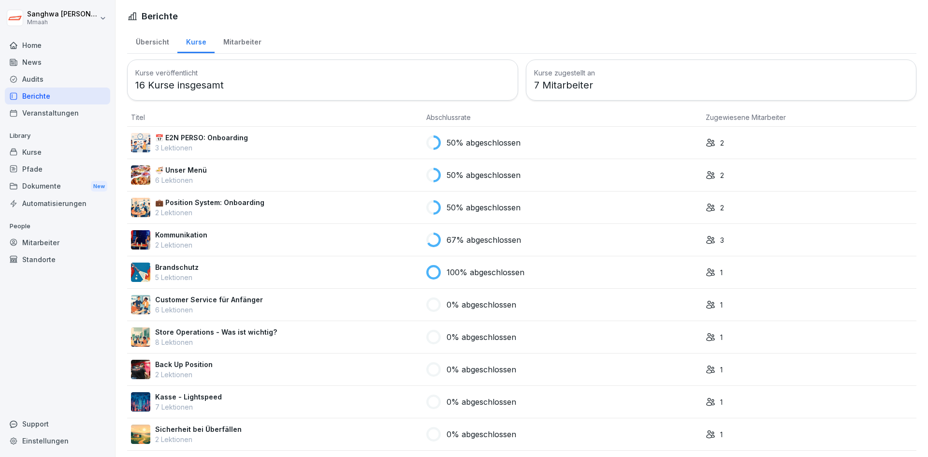
click at [148, 45] on div "Übersicht" at bounding box center [152, 41] width 50 height 25
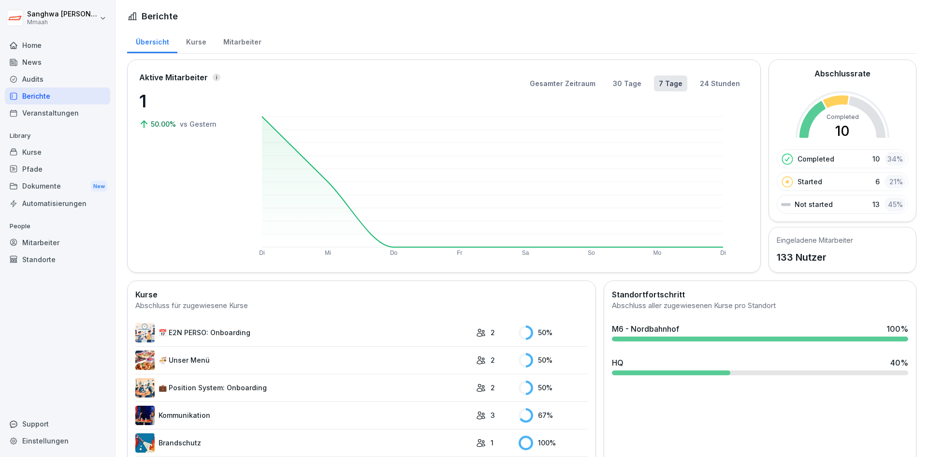
click at [243, 45] on div "Mitarbeiter" at bounding box center [242, 41] width 55 height 25
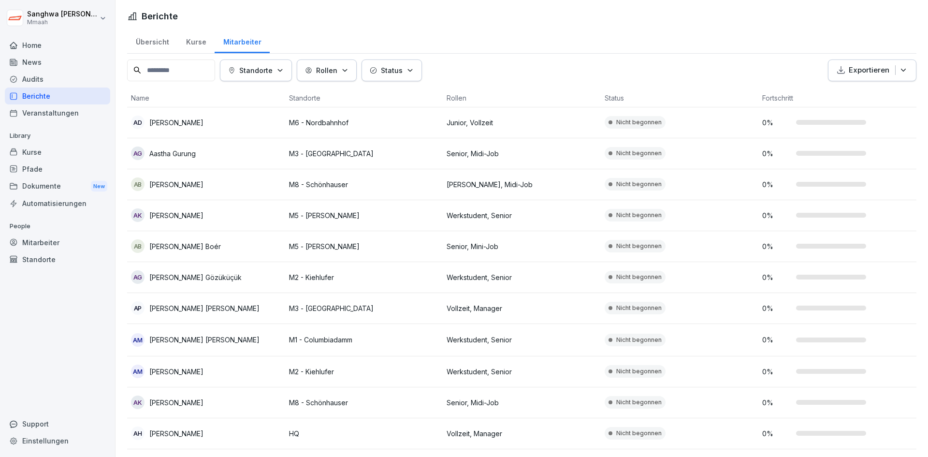
click at [150, 40] on div "Übersicht" at bounding box center [152, 41] width 50 height 25
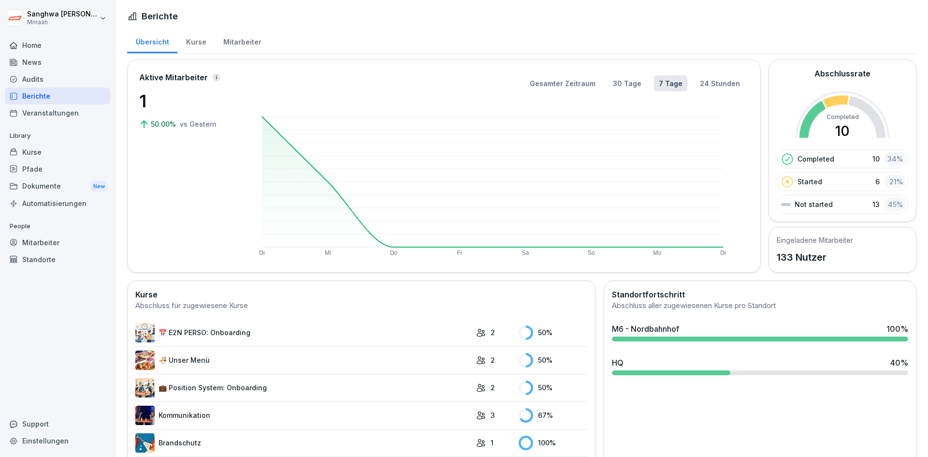
click at [57, 116] on div "Veranstaltungen" at bounding box center [57, 112] width 105 height 17
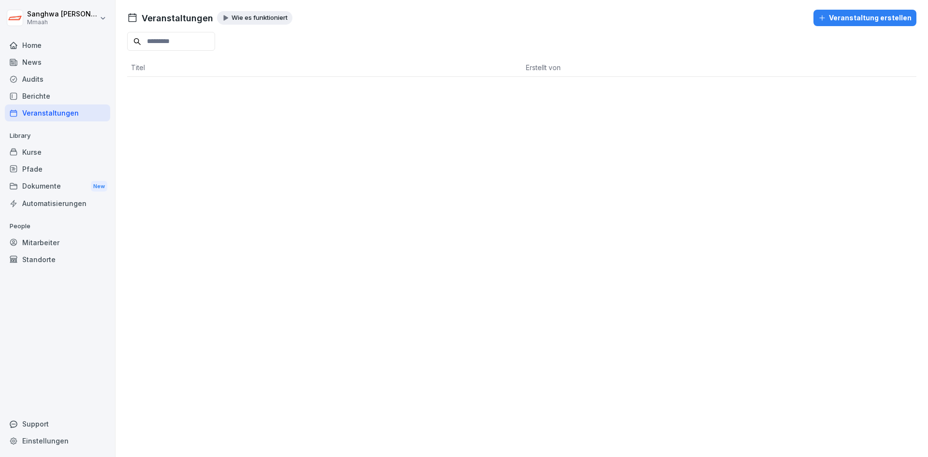
click at [258, 13] on div "Wie es funktioniert" at bounding box center [254, 18] width 75 height 14
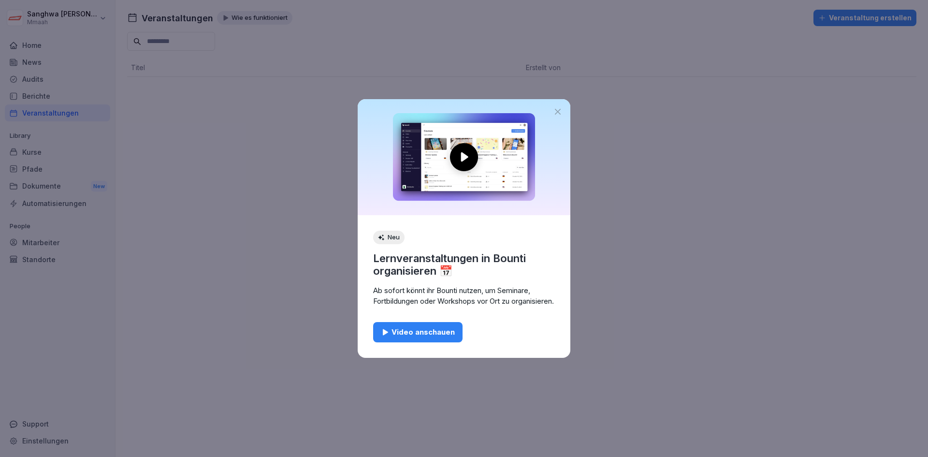
click at [426, 337] on div "Video anschauen" at bounding box center [418, 332] width 74 height 11
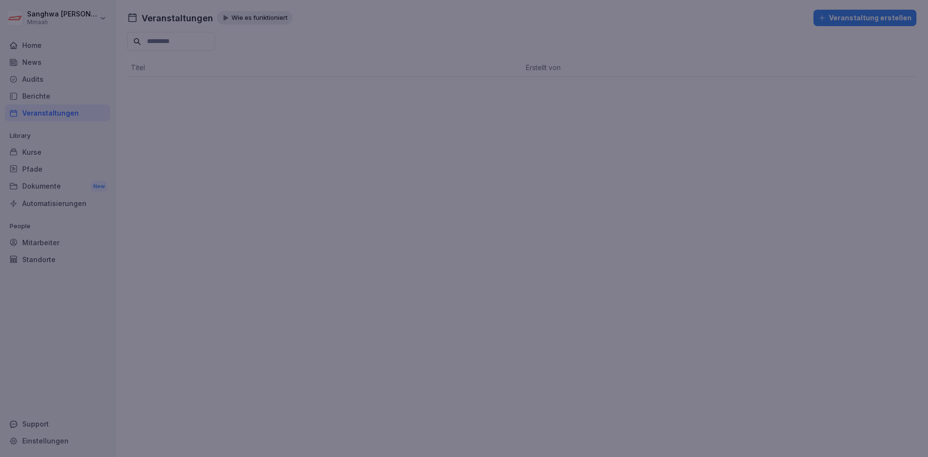
click at [258, 224] on div at bounding box center [464, 228] width 928 height 457
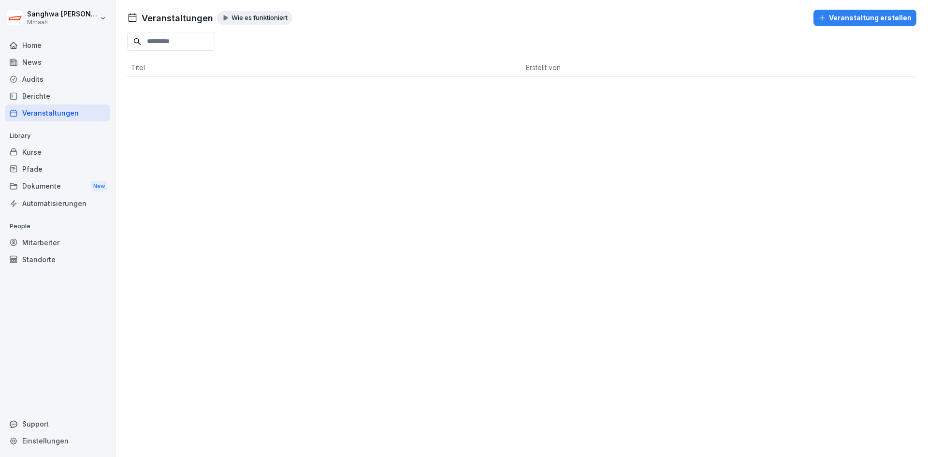
click at [58, 148] on div "Kurse" at bounding box center [57, 152] width 105 height 17
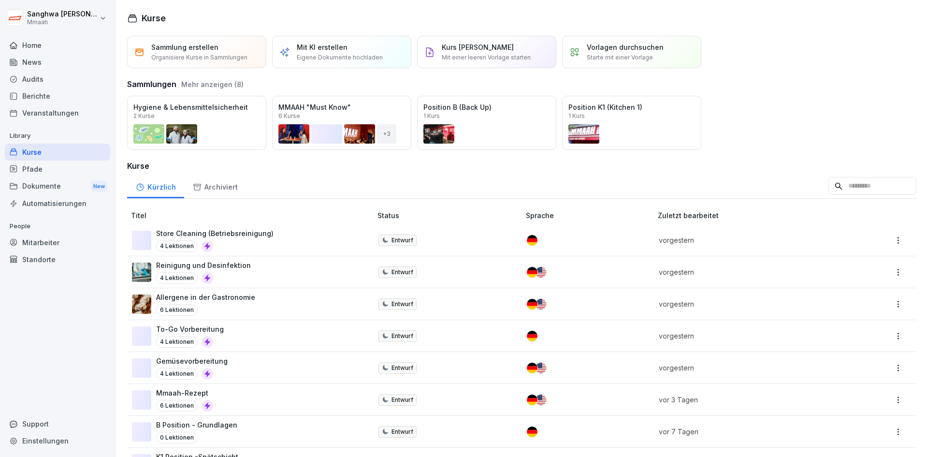
click at [56, 184] on div "Dokumente New" at bounding box center [57, 186] width 105 height 18
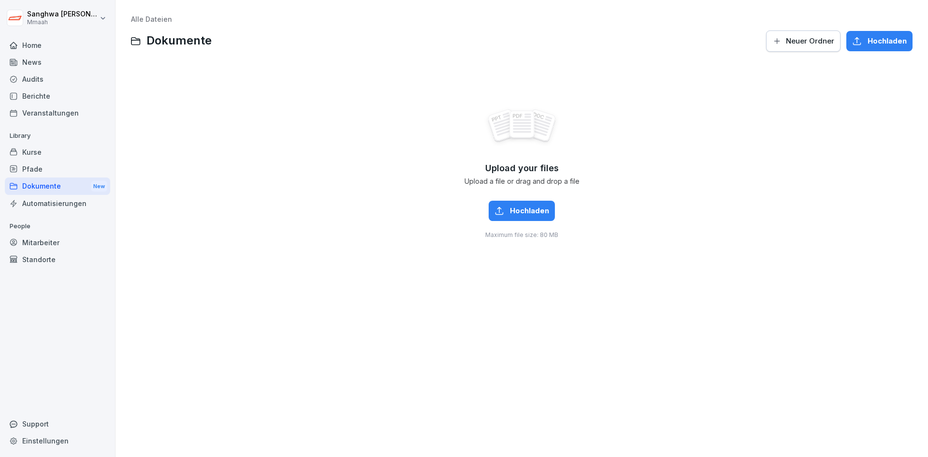
click at [52, 208] on div "Automatisierungen" at bounding box center [57, 203] width 105 height 17
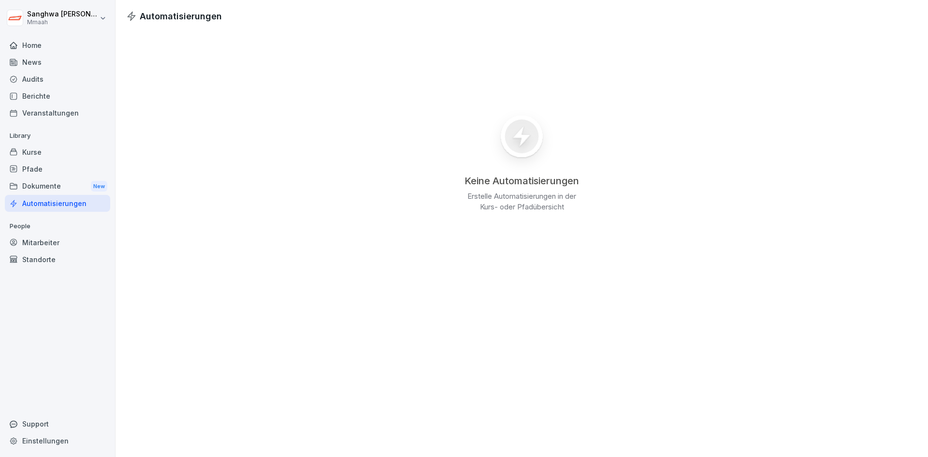
click at [672, 163] on div "Keine Automatisierungen Erstelle Automatisierungen in der Kurs- oder Pfadübersi…" at bounding box center [522, 160] width 813 height 274
click at [479, 214] on div "Keine Automatisierungen Erstelle Automatisierungen in der Kurs- oder Pfadübersi…" at bounding box center [522, 160] width 813 height 274
click at [76, 157] on div "Kurse" at bounding box center [57, 152] width 105 height 17
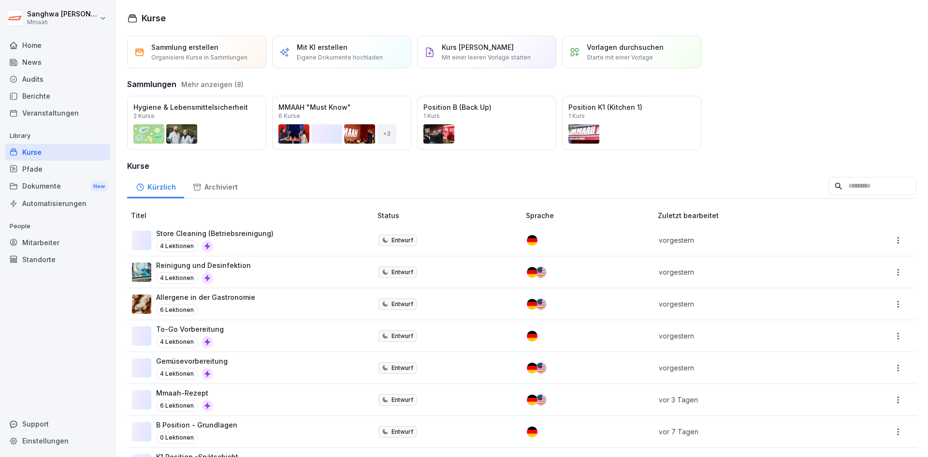
click at [47, 82] on div "Audits" at bounding box center [57, 79] width 105 height 17
click at [50, 80] on div "Audits" at bounding box center [57, 79] width 105 height 17
click at [43, 79] on div "Audits" at bounding box center [57, 79] width 105 height 17
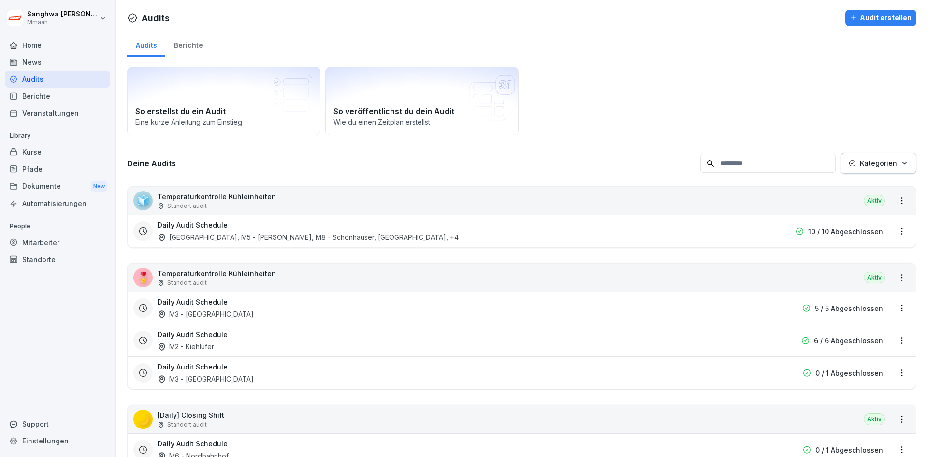
click at [47, 175] on div "Pfade" at bounding box center [57, 168] width 105 height 17
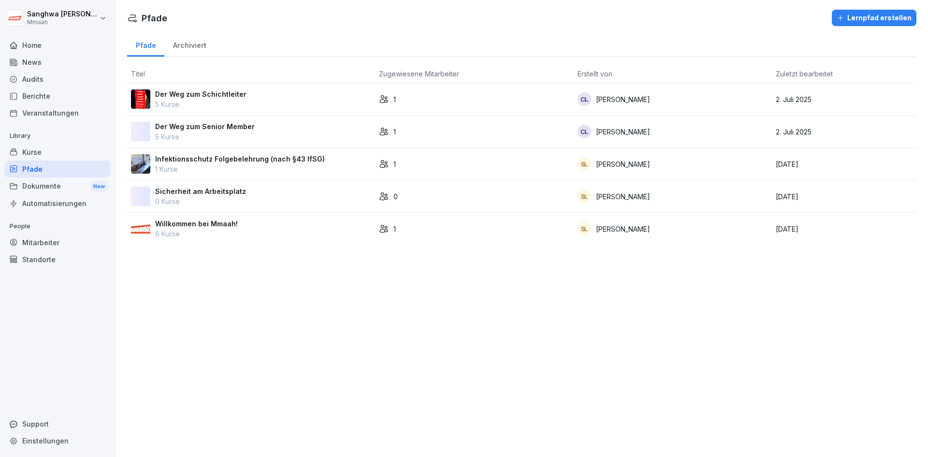
click at [42, 80] on div "Audits" at bounding box center [57, 79] width 105 height 17
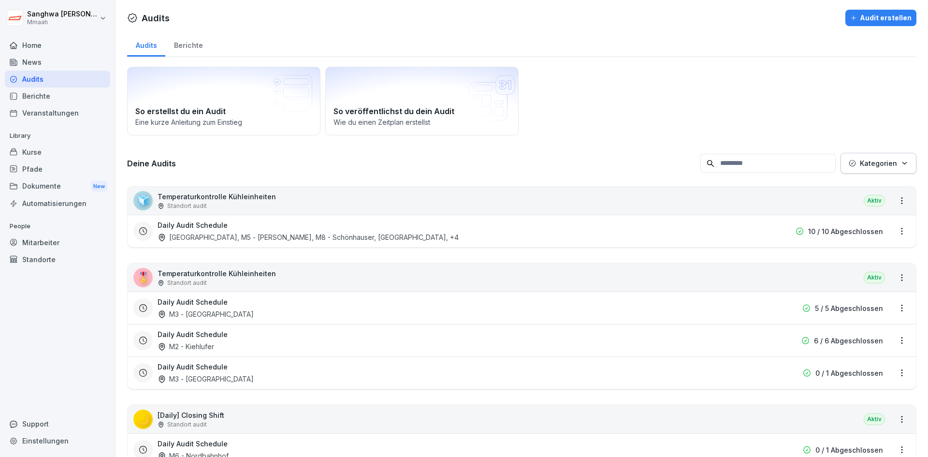
click at [183, 49] on div "Berichte" at bounding box center [188, 44] width 46 height 25
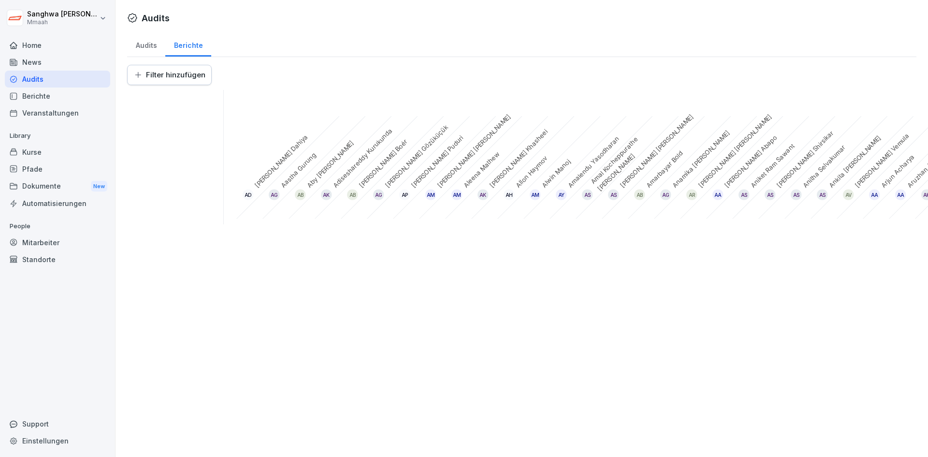
click at [150, 45] on div "Audits" at bounding box center [146, 44] width 38 height 25
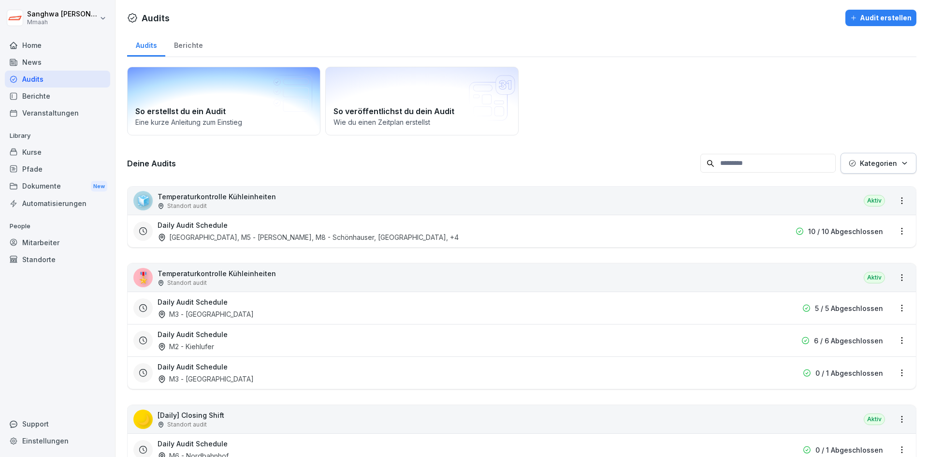
click at [225, 120] on p "Eine kurze Anleitung zum Einstieg" at bounding box center [223, 122] width 177 height 10
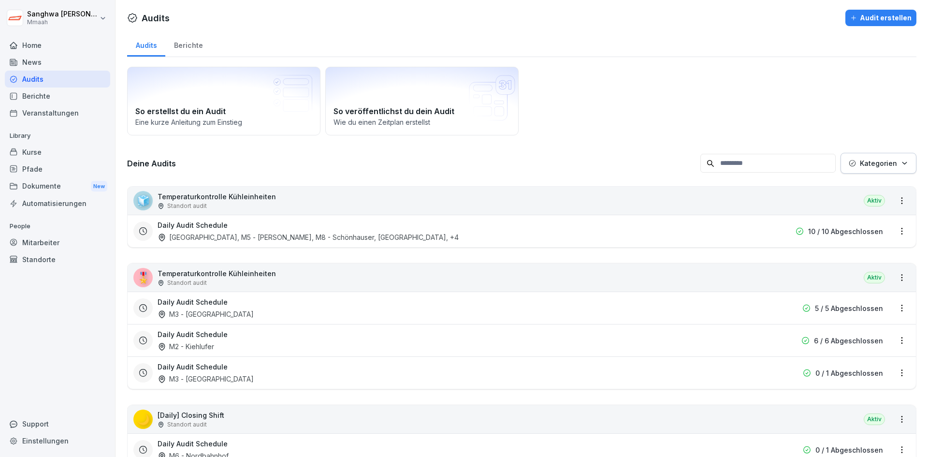
click at [887, 13] on div "Audit erstellen" at bounding box center [880, 18] width 61 height 11
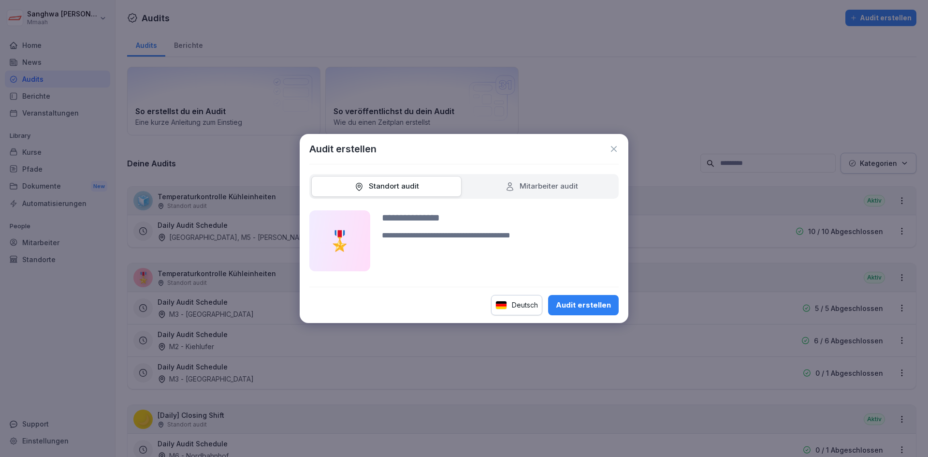
click at [526, 189] on div "Mitarbeiter audit" at bounding box center [541, 186] width 73 height 11
click at [411, 190] on div "Standort audit" at bounding box center [386, 186] width 65 height 11
click at [538, 187] on div "Mitarbeiter audit" at bounding box center [541, 186] width 73 height 11
click at [437, 223] on input at bounding box center [500, 217] width 237 height 15
click at [422, 189] on div "Standort audit" at bounding box center [386, 186] width 150 height 21
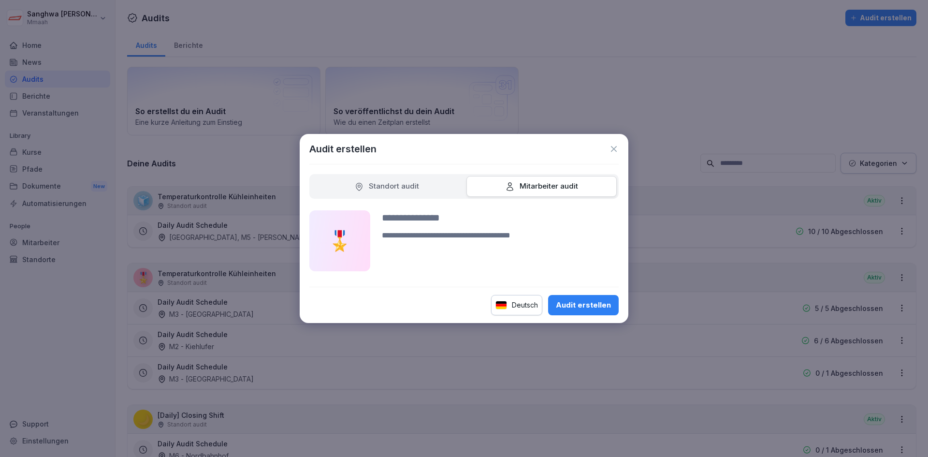
click at [376, 188] on div "Standort audit" at bounding box center [386, 186] width 65 height 11
click at [405, 212] on input at bounding box center [500, 217] width 237 height 15
click at [480, 257] on textarea at bounding box center [500, 251] width 237 height 42
click at [437, 239] on textarea at bounding box center [500, 251] width 237 height 42
click at [437, 214] on input at bounding box center [500, 217] width 237 height 15
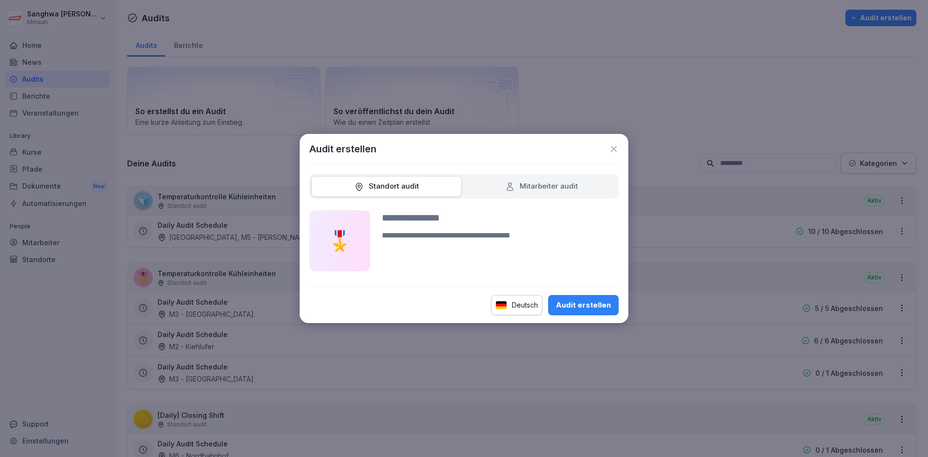
click at [510, 189] on icon at bounding box center [510, 187] width 10 height 10
click at [613, 151] on icon at bounding box center [614, 149] width 10 height 10
